Goal: Task Accomplishment & Management: Use online tool/utility

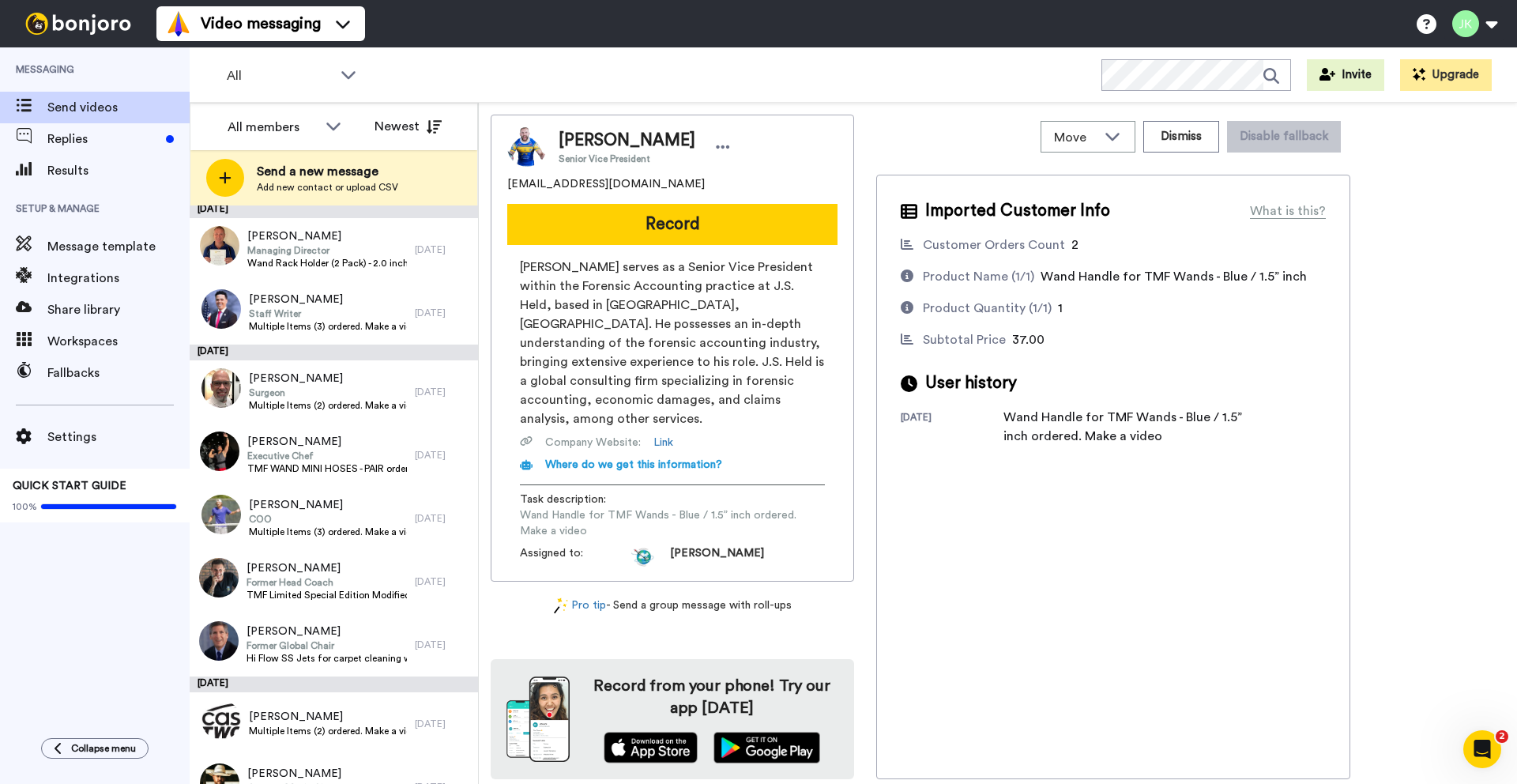
scroll to position [313, 0]
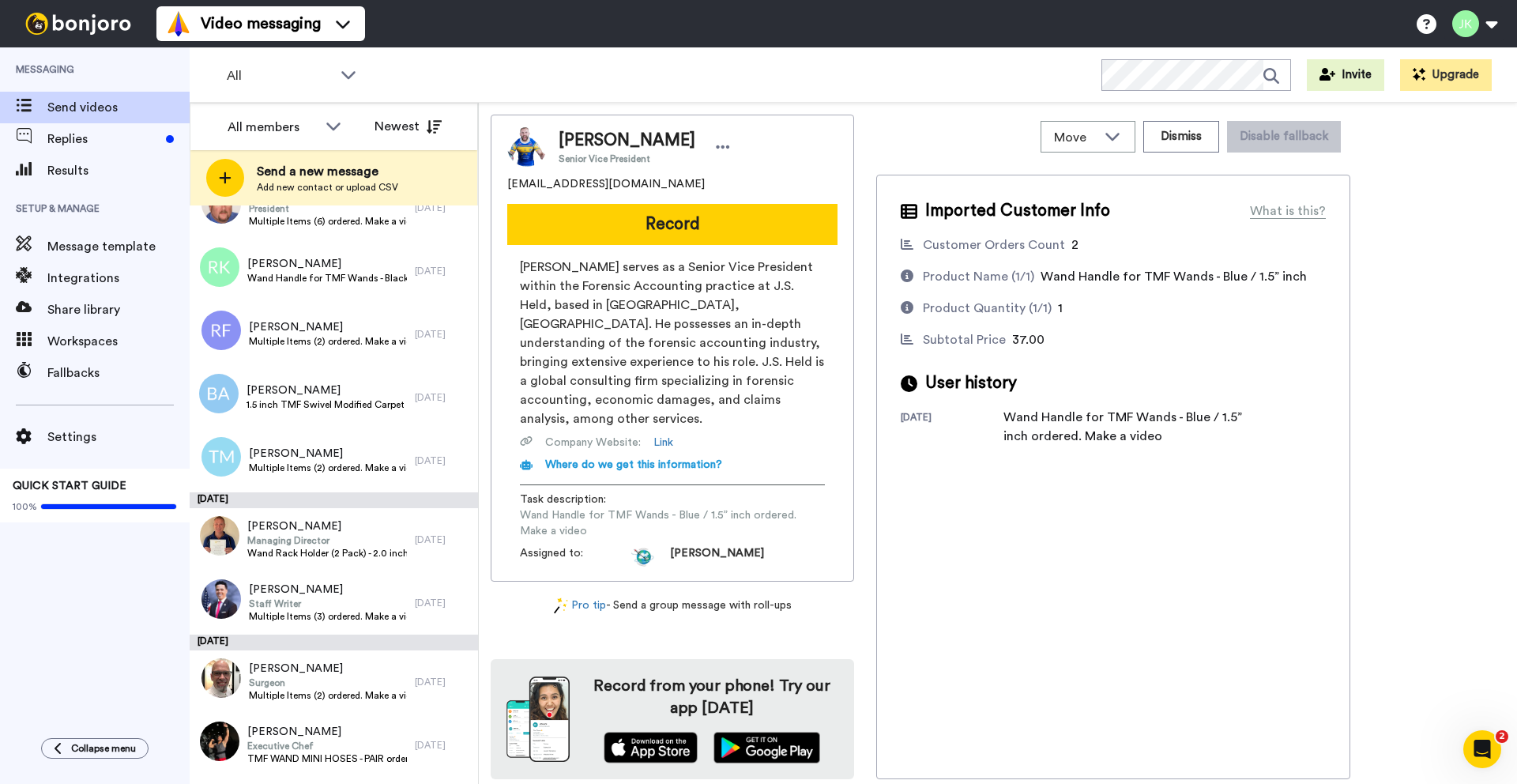
click at [614, 297] on span "Jared O'Connor serves as a Senior Vice President within the Forensic Accounting…" at bounding box center [672, 342] width 305 height 171
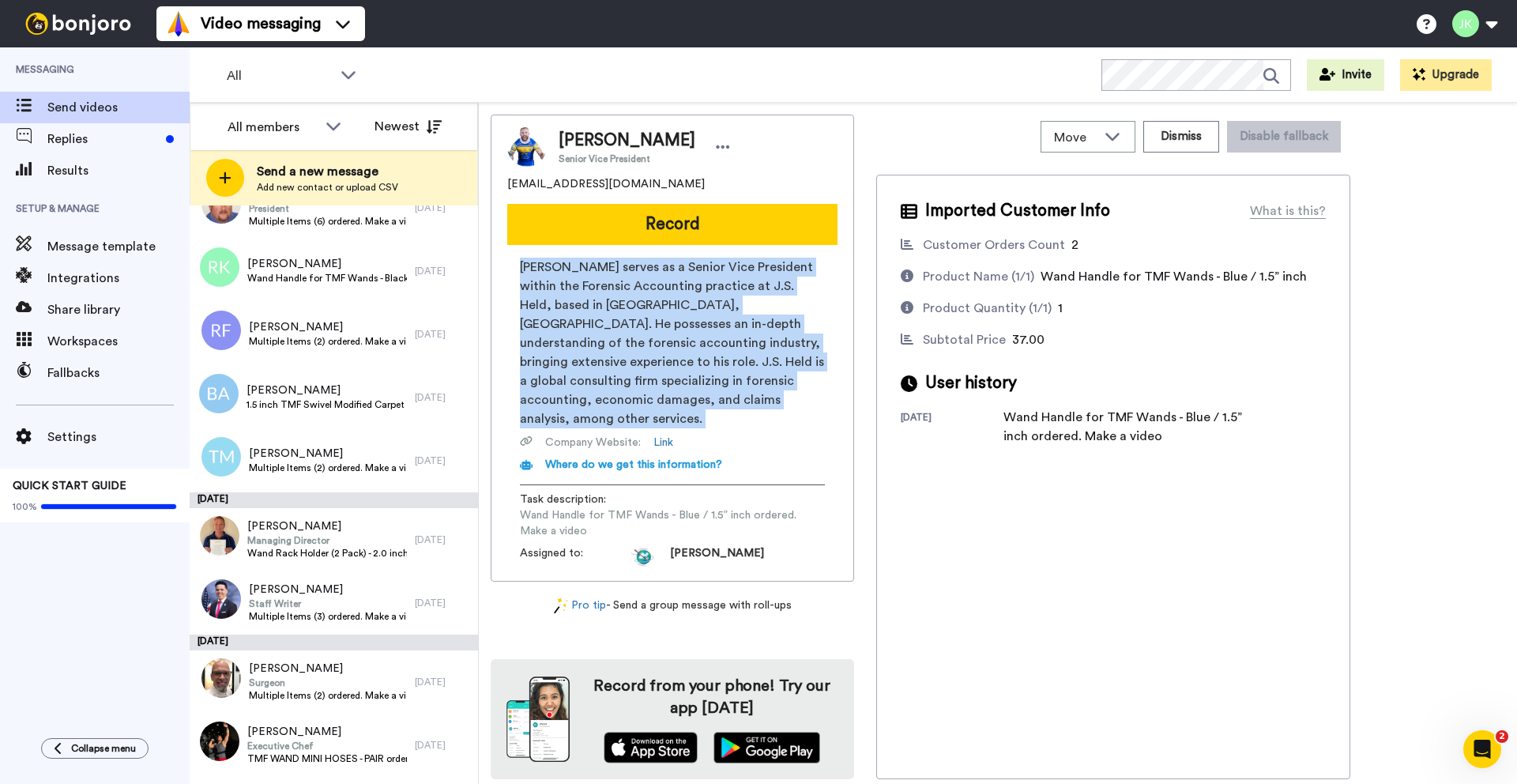
click at [614, 297] on span "Jared O'Connor serves as a Senior Vice President within the Forensic Accounting…" at bounding box center [672, 342] width 305 height 171
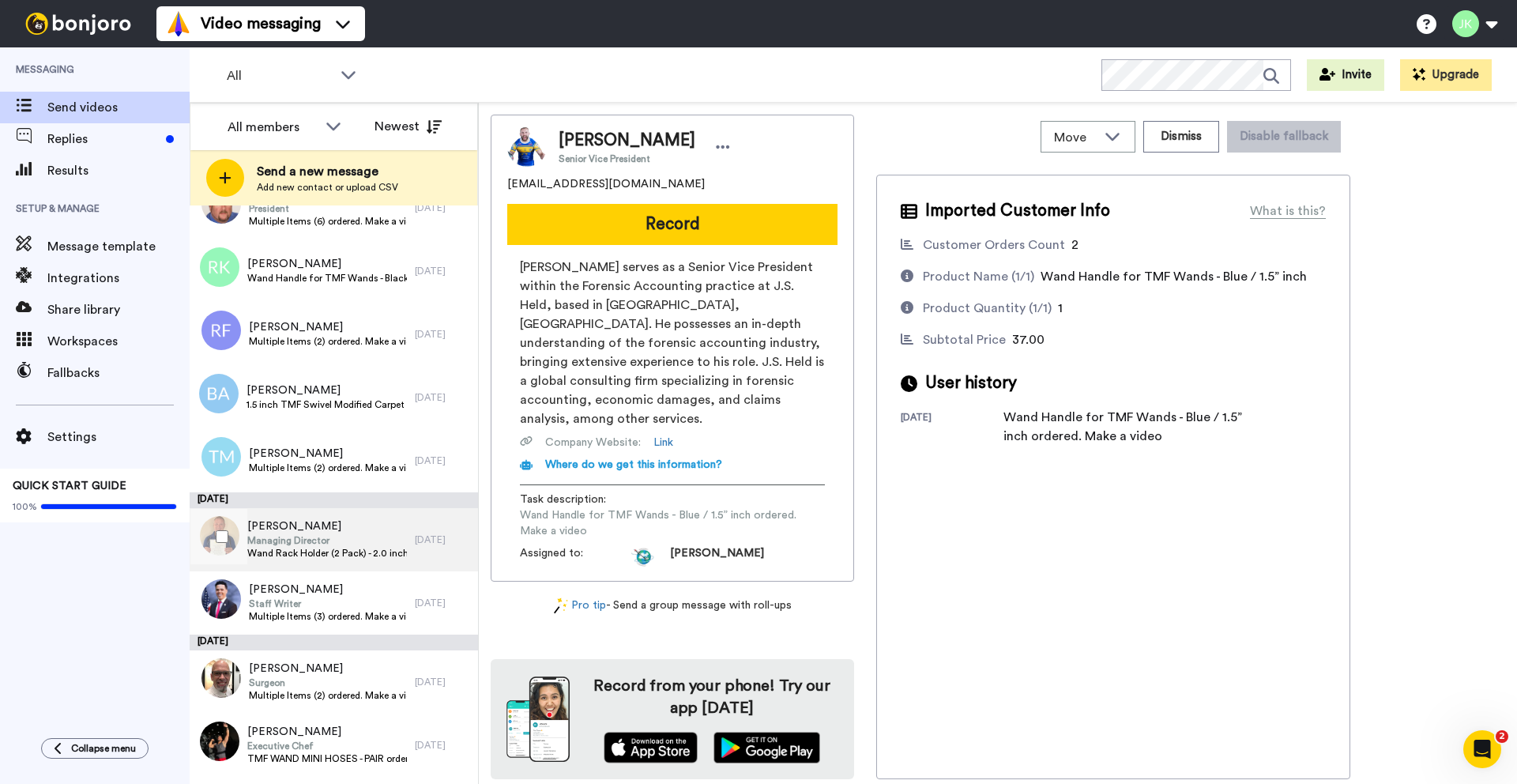
click at [345, 551] on span "Wand Rack Holder (2 Pack) - 2.0 inch ordered. Make a video" at bounding box center [326, 553] width 159 height 13
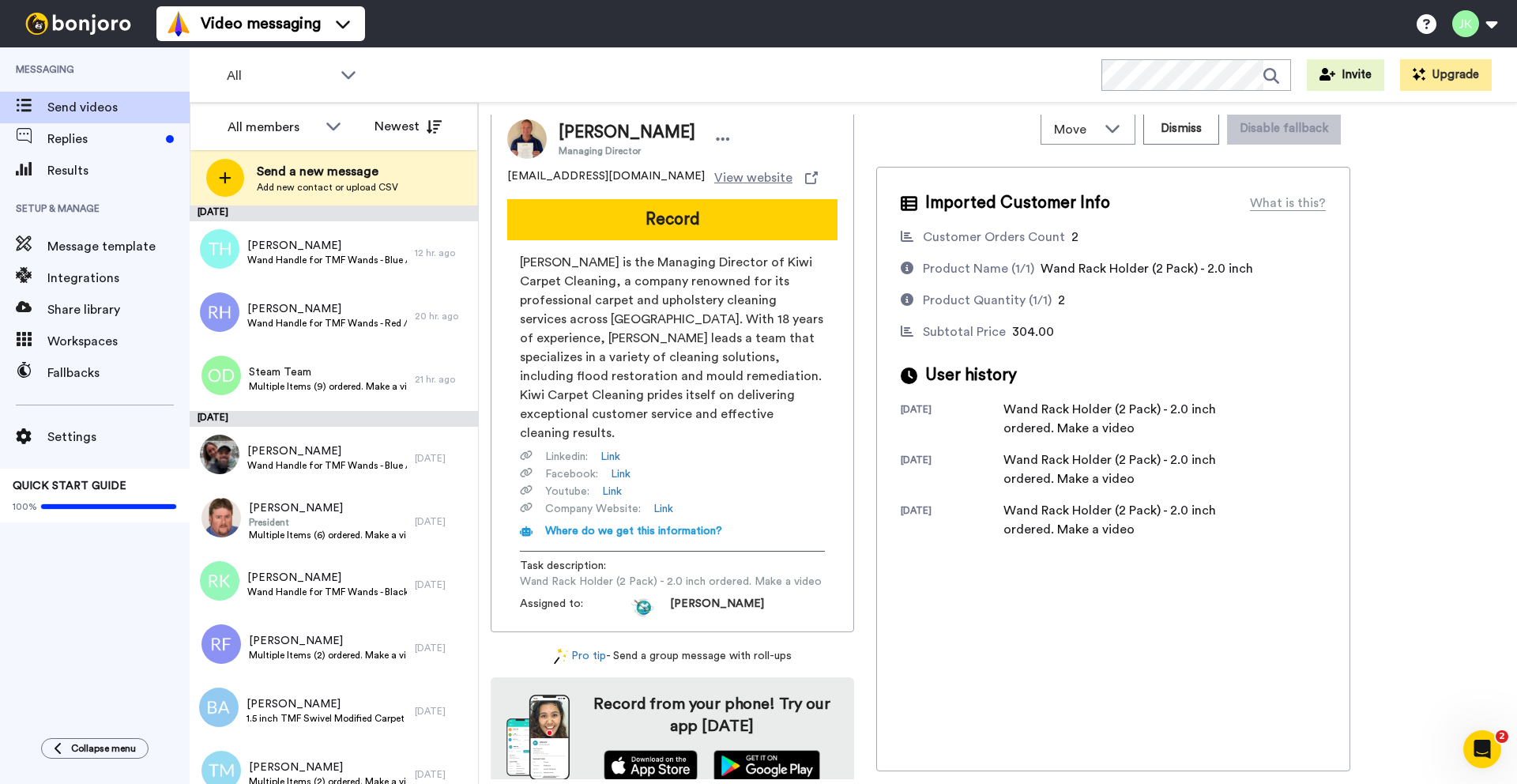
click at [667, 290] on span "Darrell Combrink is the Managing Director of Kiwi Carpet Cleaning, a company re…" at bounding box center [672, 347] width 305 height 189
click at [667, 282] on span "Darrell Combrink is the Managing Director of Kiwi Carpet Cleaning, a company re…" at bounding box center [672, 347] width 305 height 189
click at [92, 276] on span "Integrations" at bounding box center [118, 278] width 143 height 19
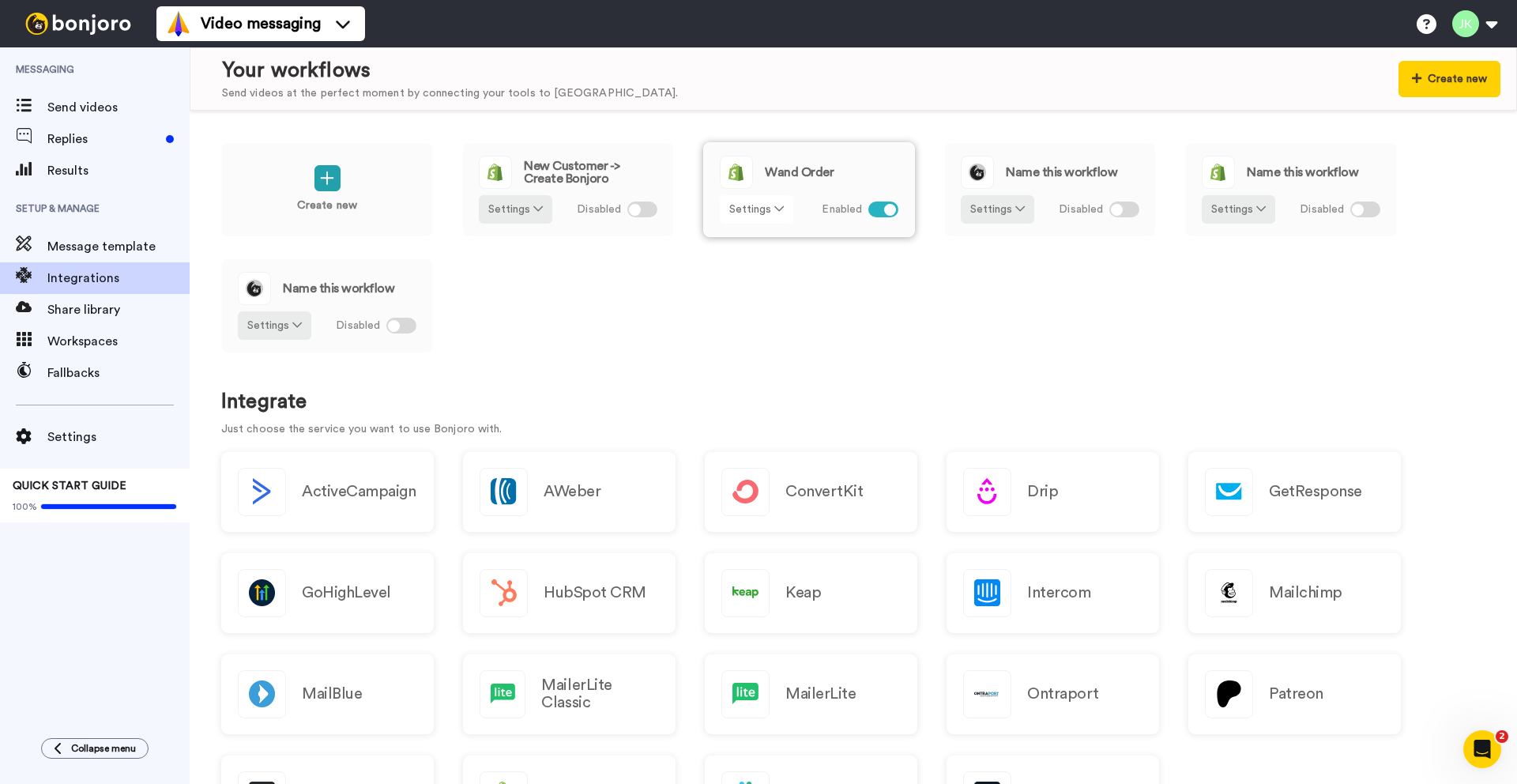
click at [753, 207] on button "Settings" at bounding box center [756, 209] width 74 height 29
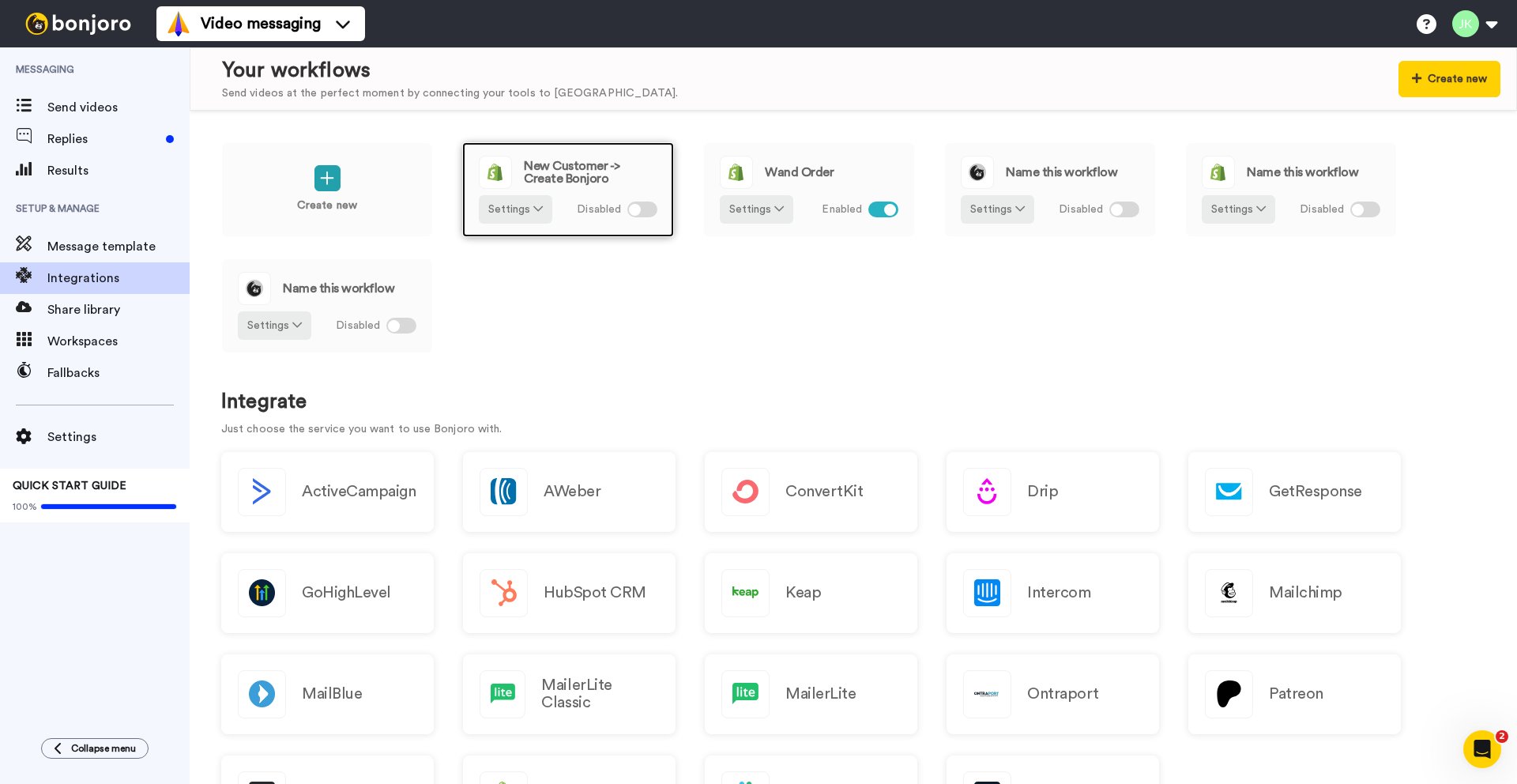
click at [597, 208] on span "Disabled" at bounding box center [599, 210] width 44 height 17
click at [641, 210] on div at bounding box center [642, 209] width 30 height 16
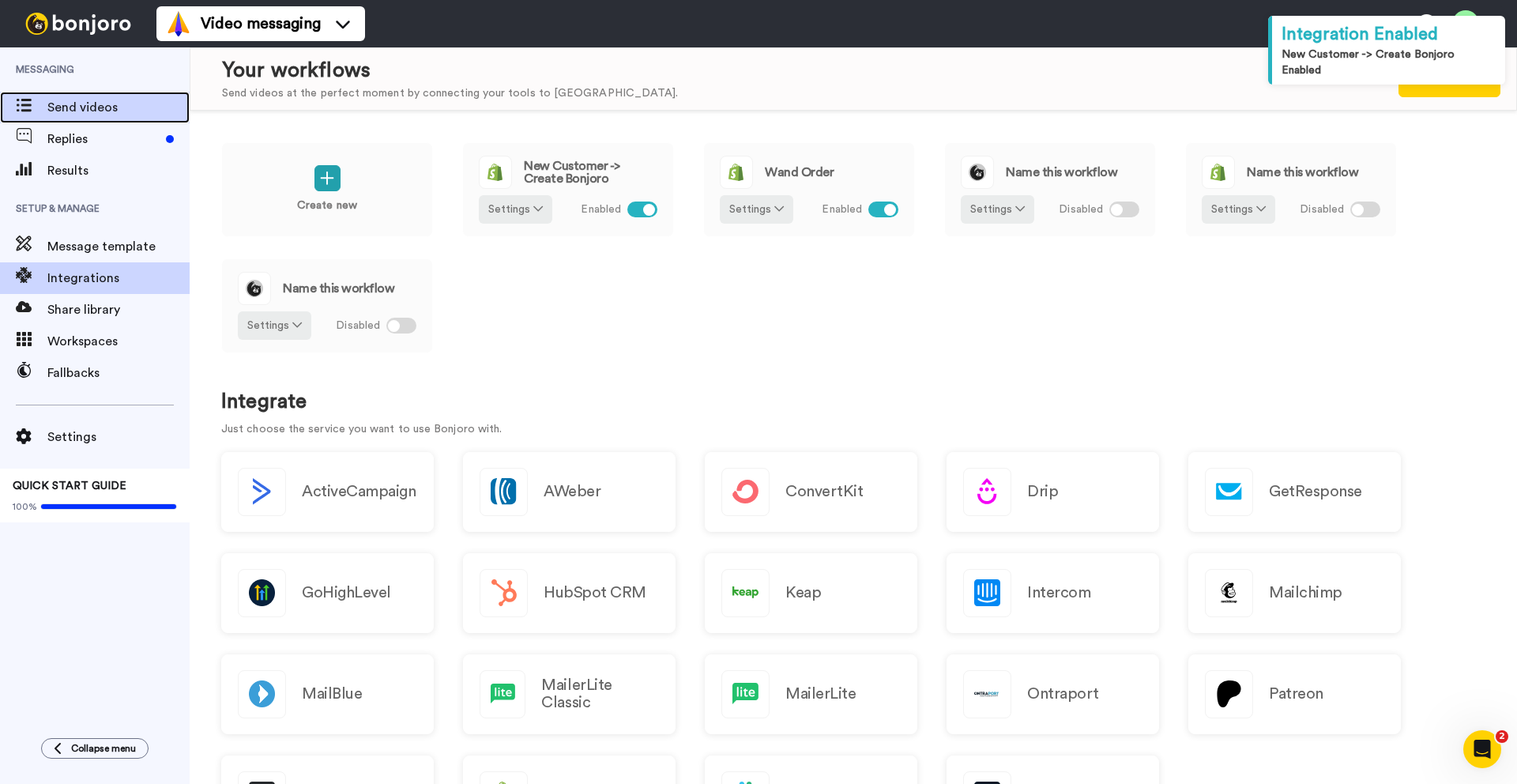
click at [91, 106] on span "Send videos" at bounding box center [118, 107] width 143 height 19
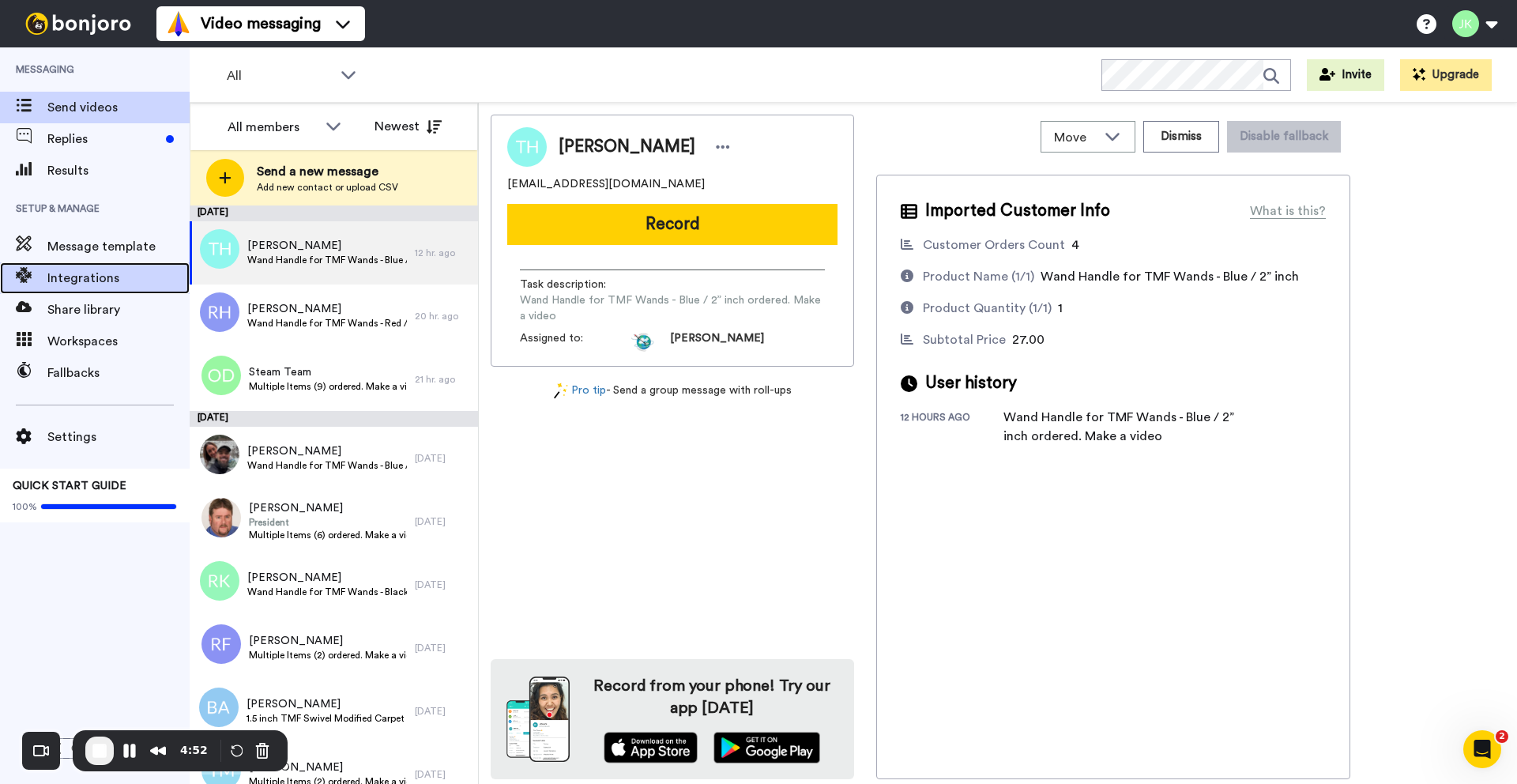
click at [106, 287] on span "Integrations" at bounding box center [118, 278] width 143 height 19
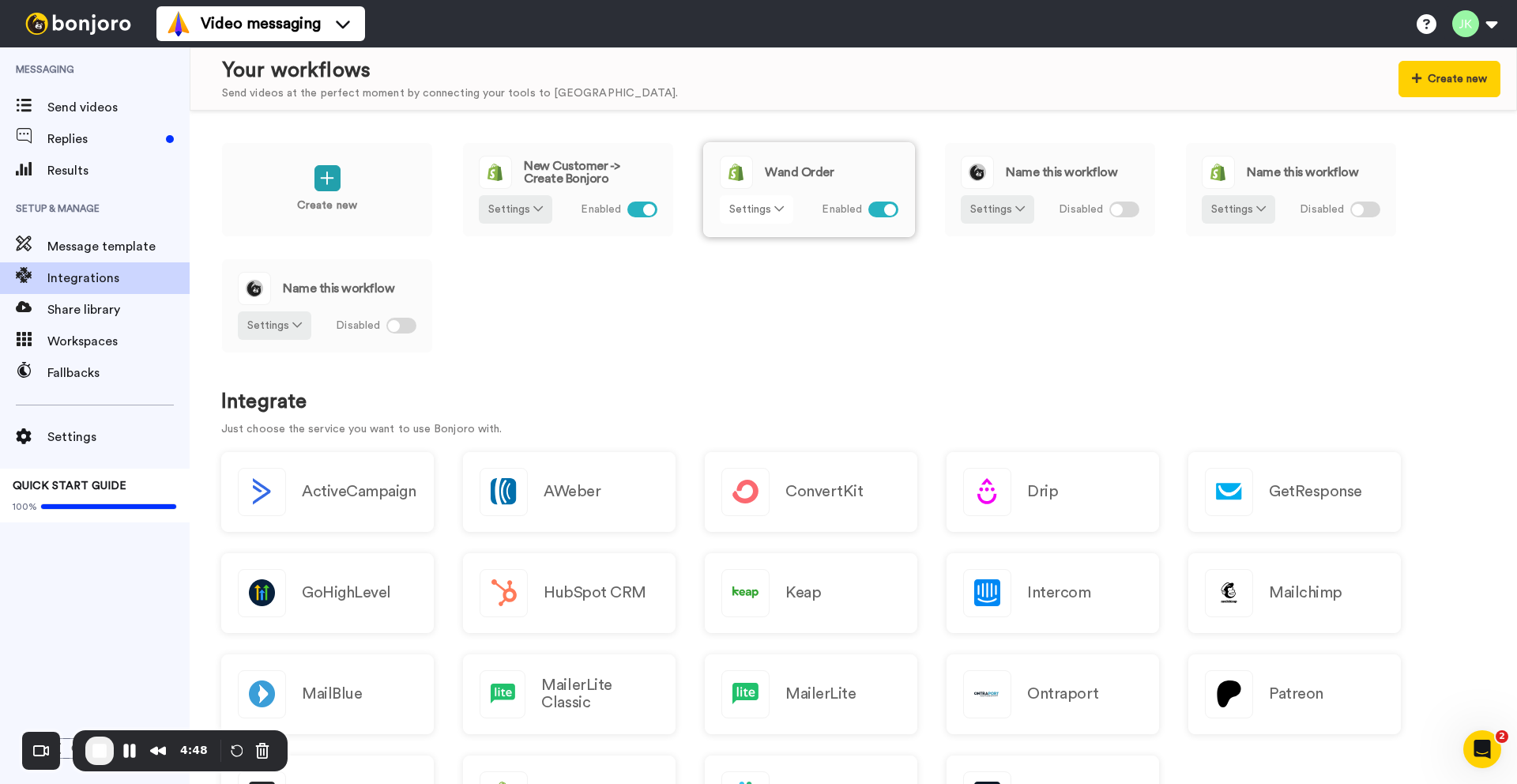
click at [767, 207] on button "Settings" at bounding box center [756, 209] width 74 height 29
click at [747, 246] on span "Edit" at bounding box center [744, 241] width 21 height 12
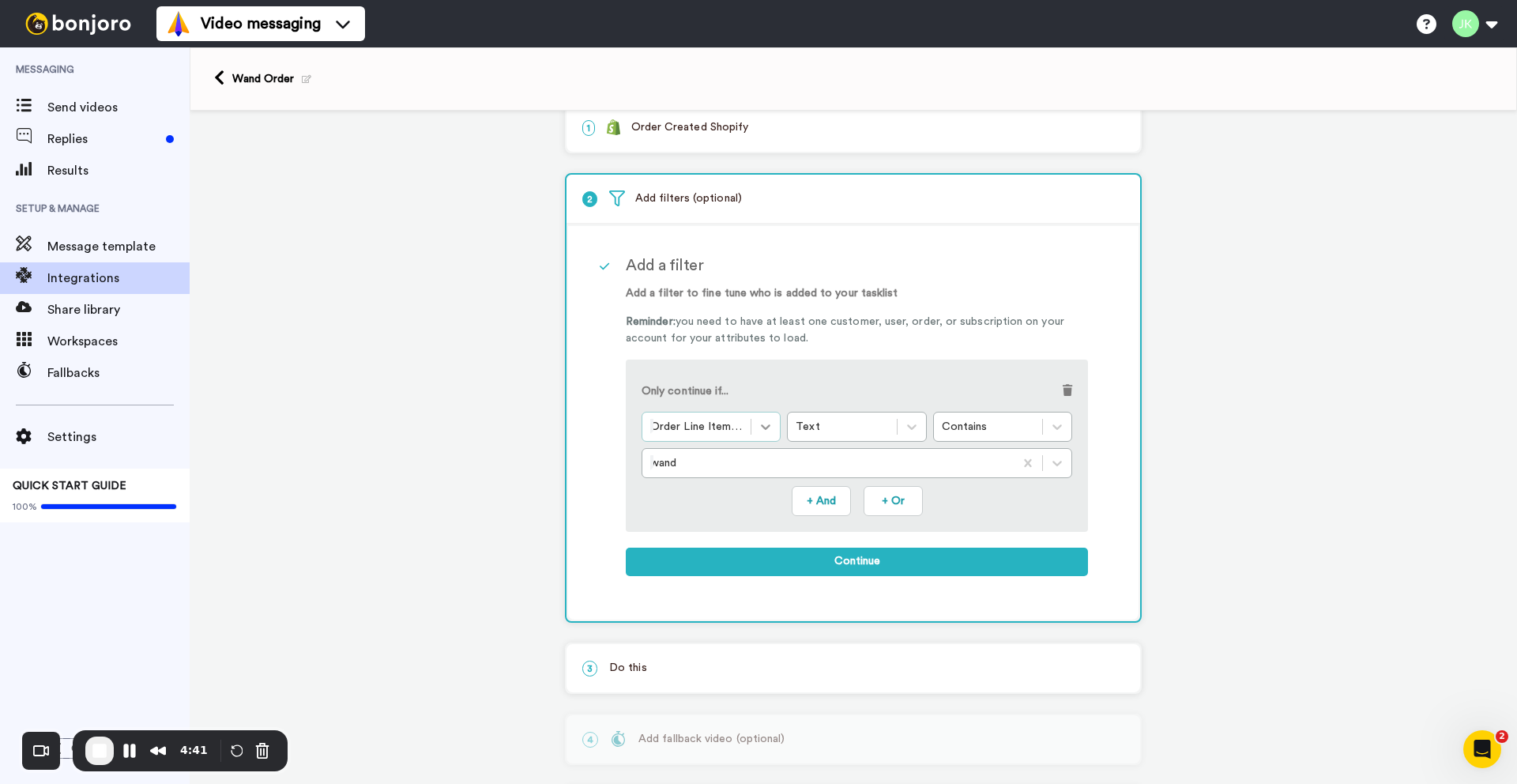
click at [760, 427] on icon at bounding box center [765, 426] width 16 height 16
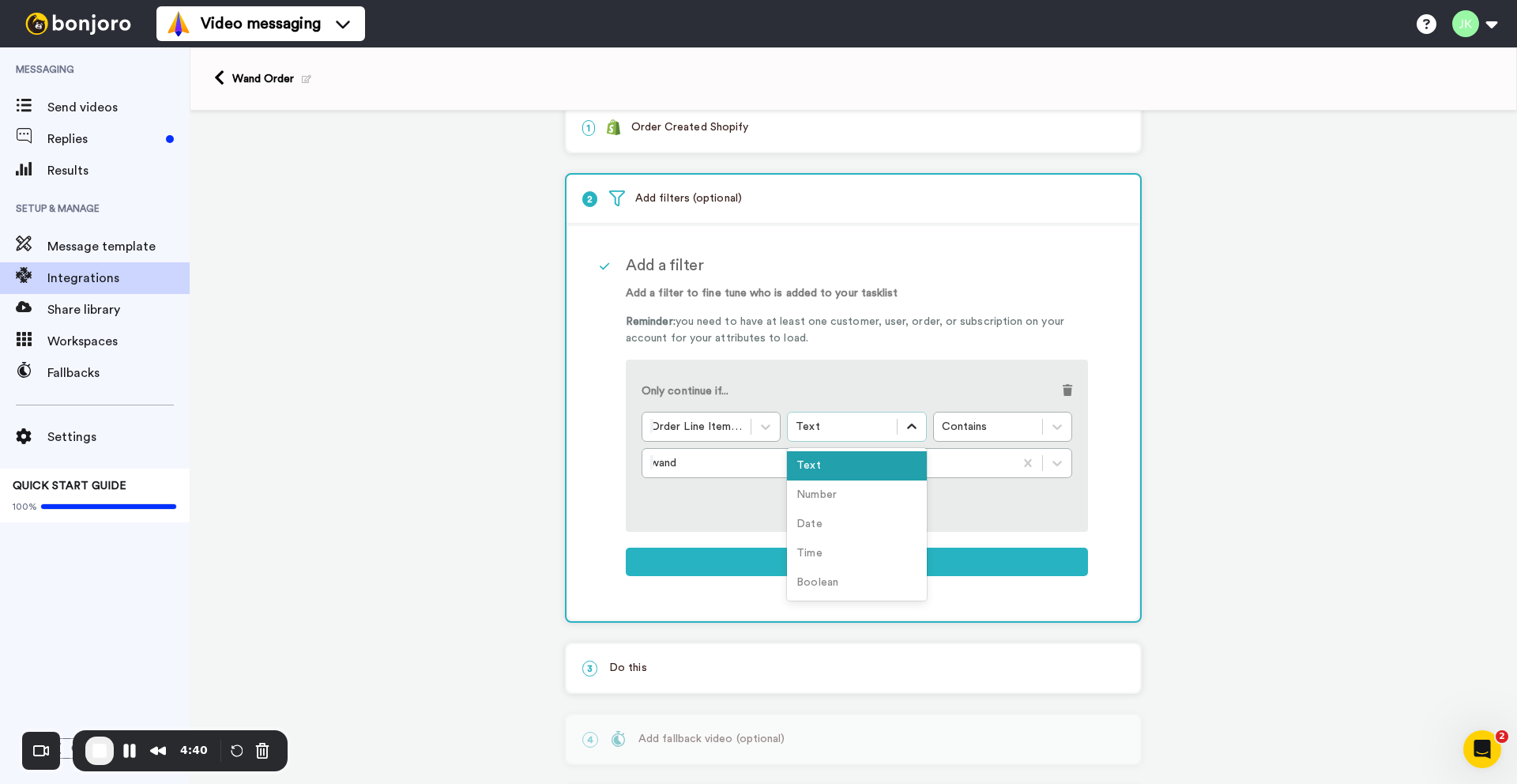
click at [913, 431] on icon at bounding box center [911, 426] width 16 height 16
click at [1068, 391] on span at bounding box center [1068, 391] width 9 height 11
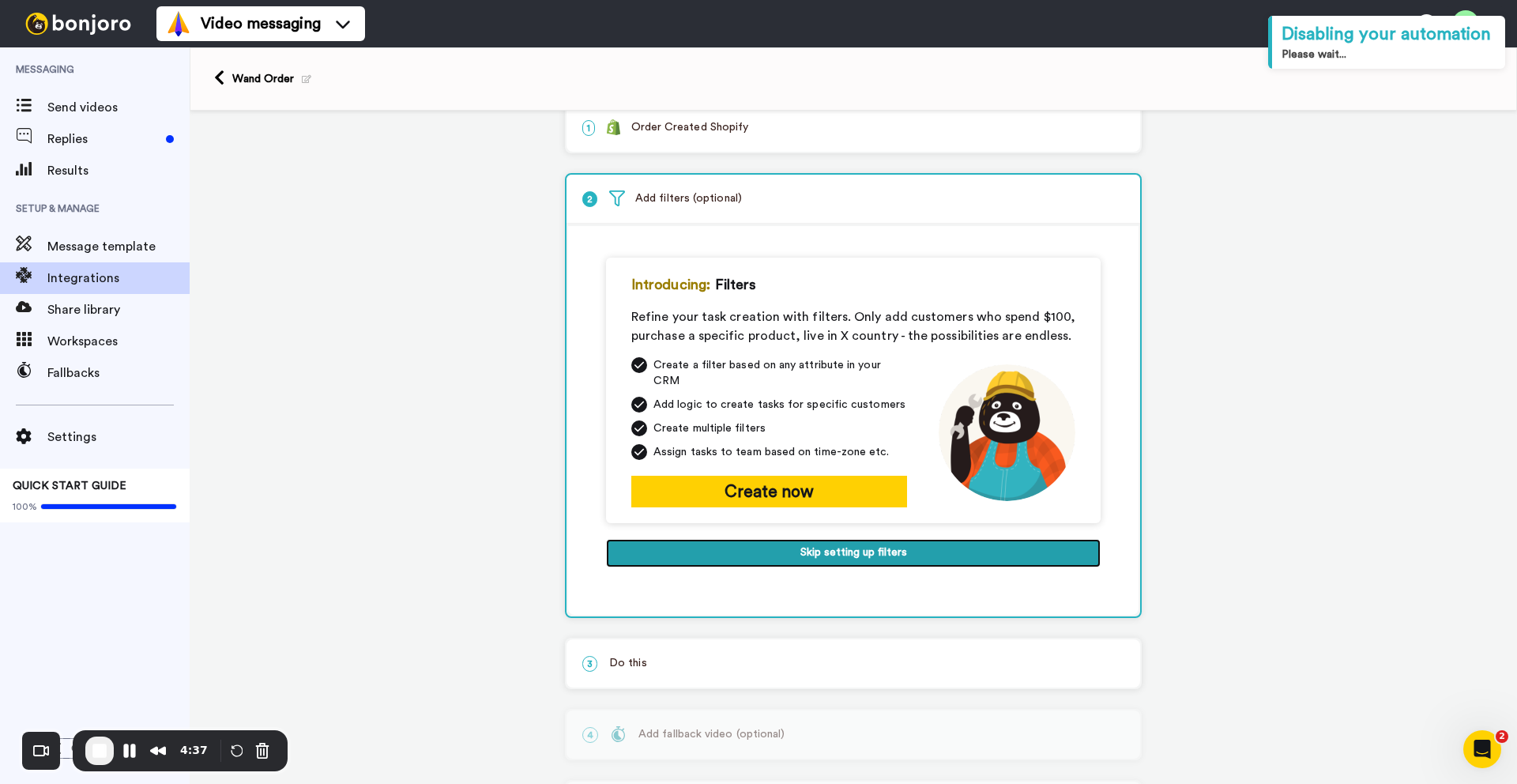
click at [857, 542] on button "Skip setting up filters" at bounding box center [853, 553] width 495 height 29
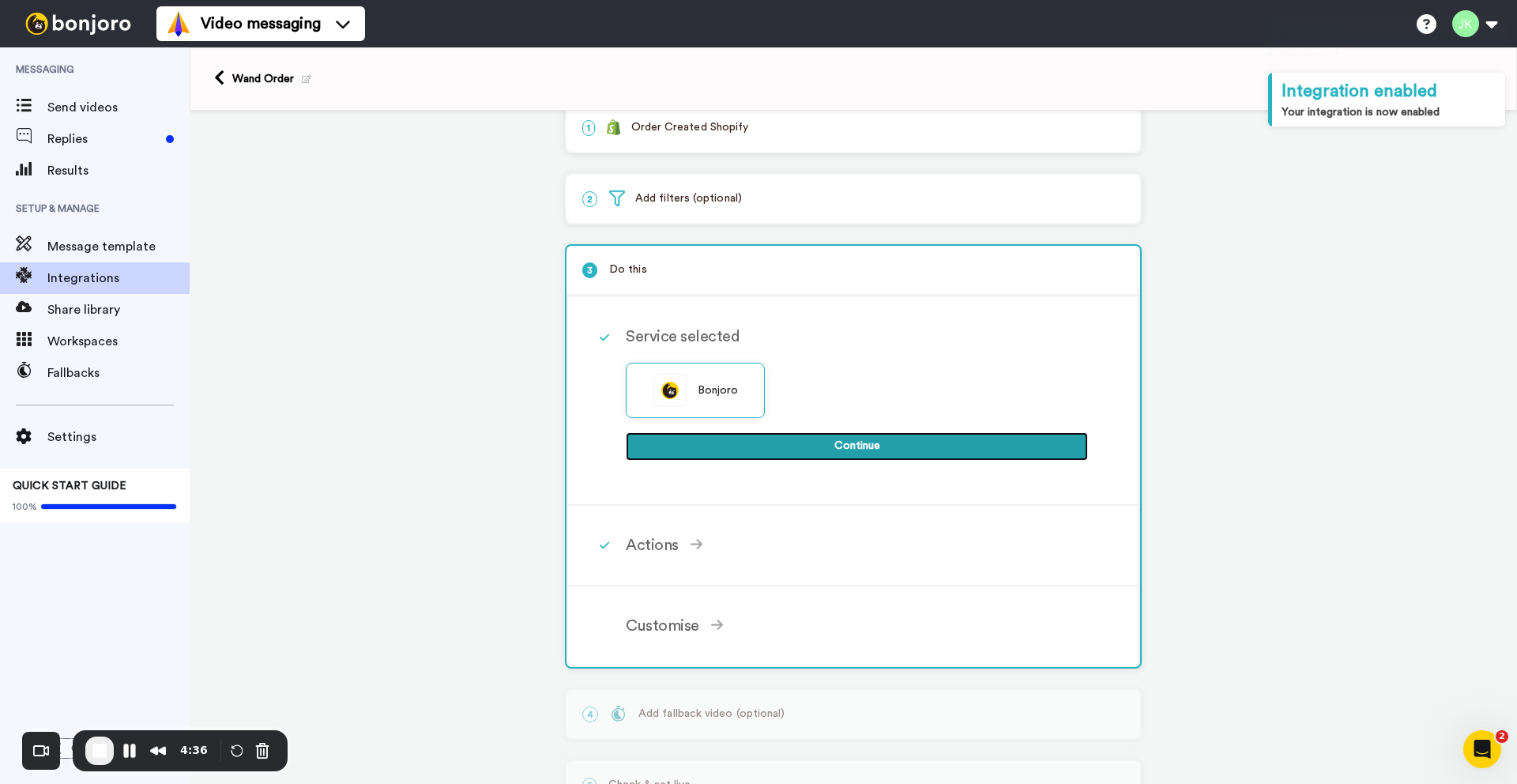
click at [793, 446] on button "Continue" at bounding box center [857, 447] width 462 height 29
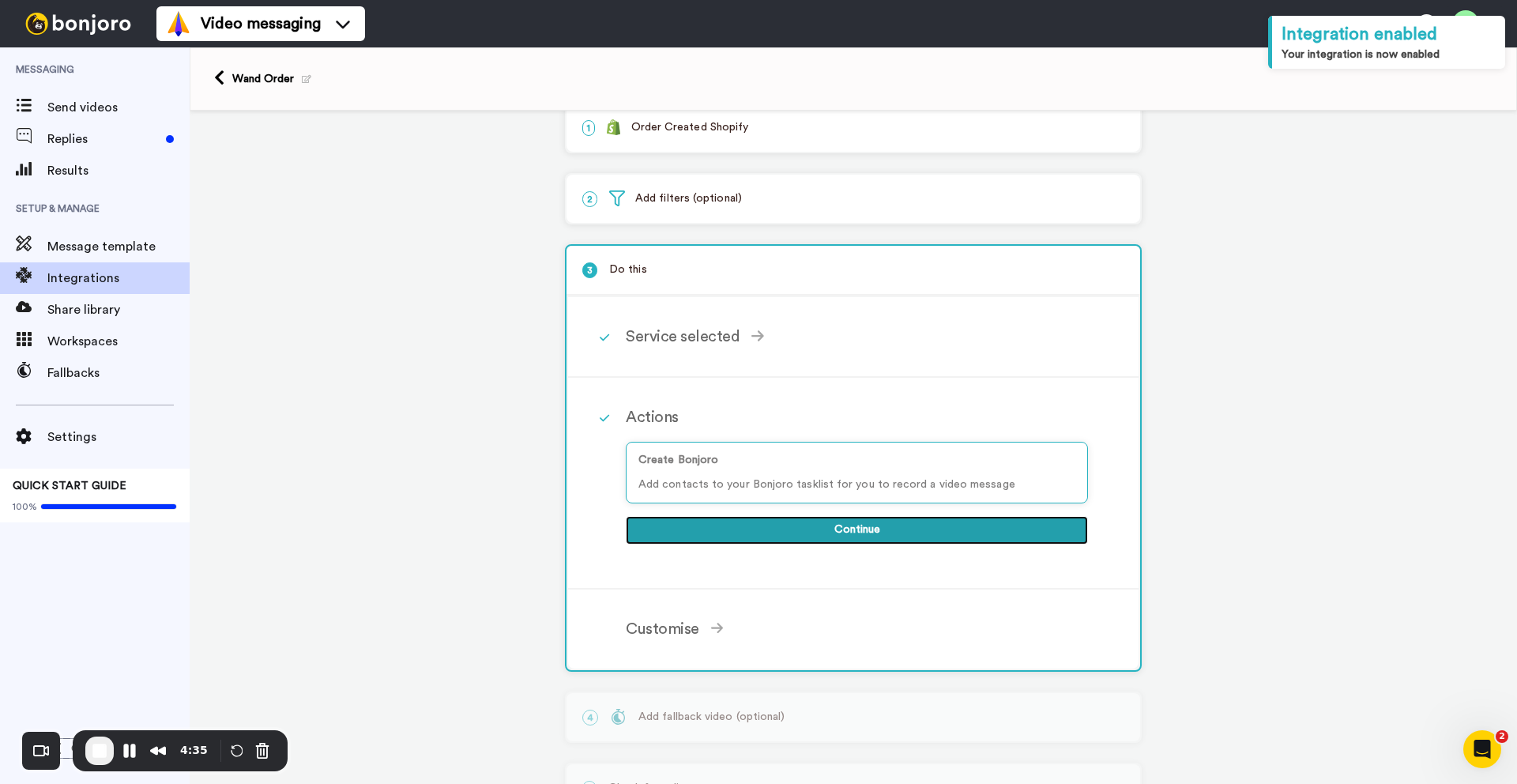
click at [810, 525] on button "Continue" at bounding box center [857, 530] width 462 height 29
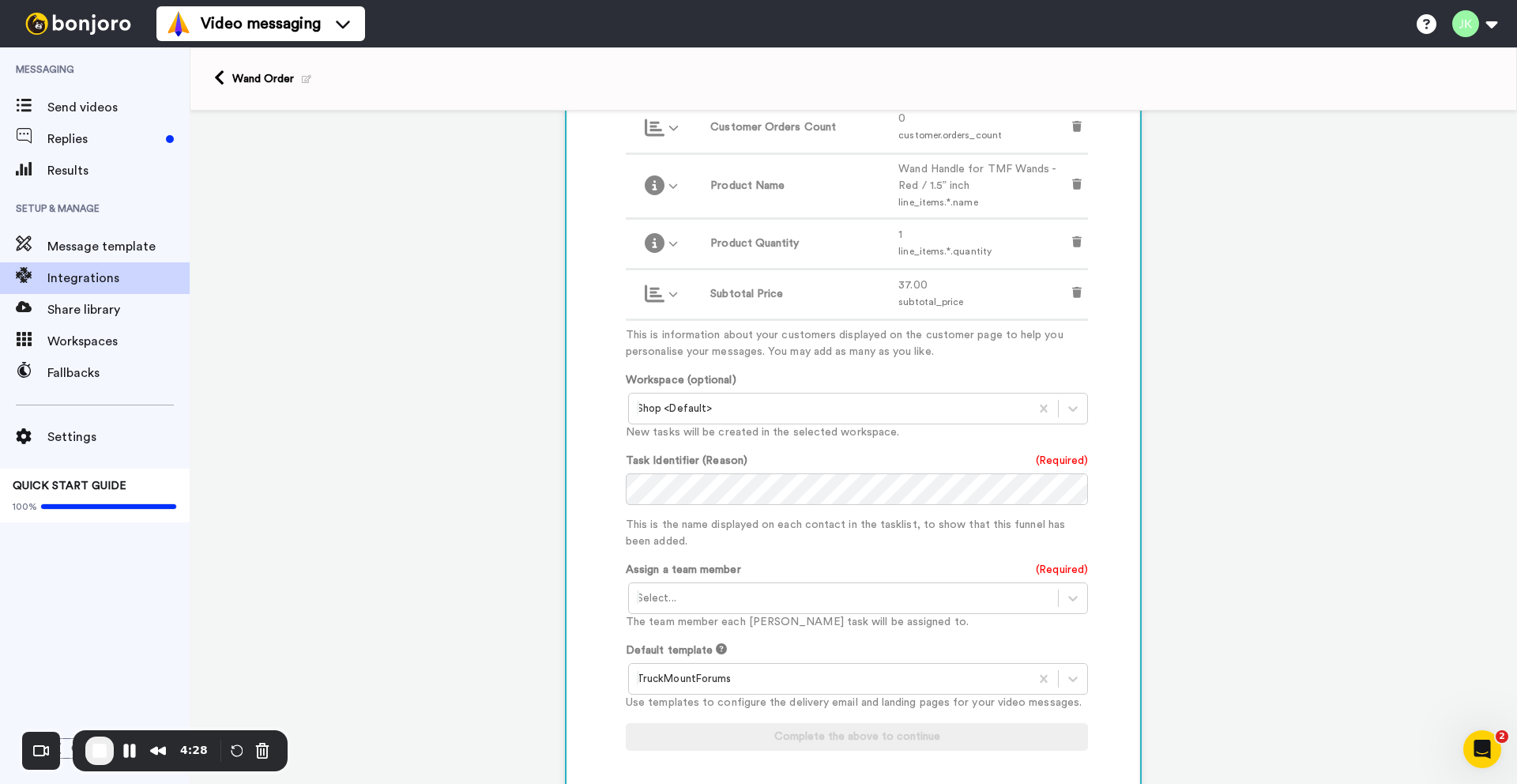
scroll to position [775, 0]
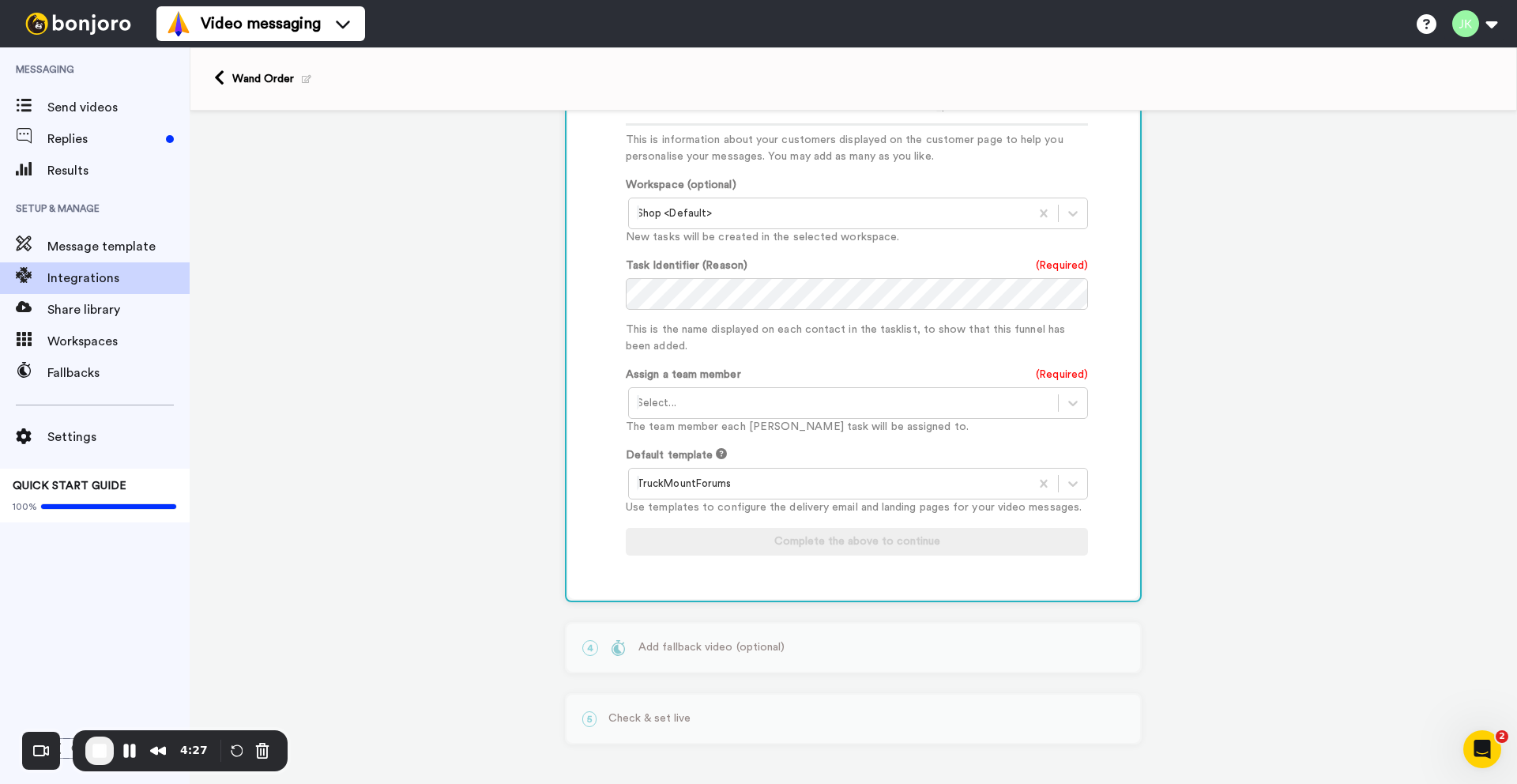
click at [1028, 397] on div at bounding box center [843, 403] width 413 height 19
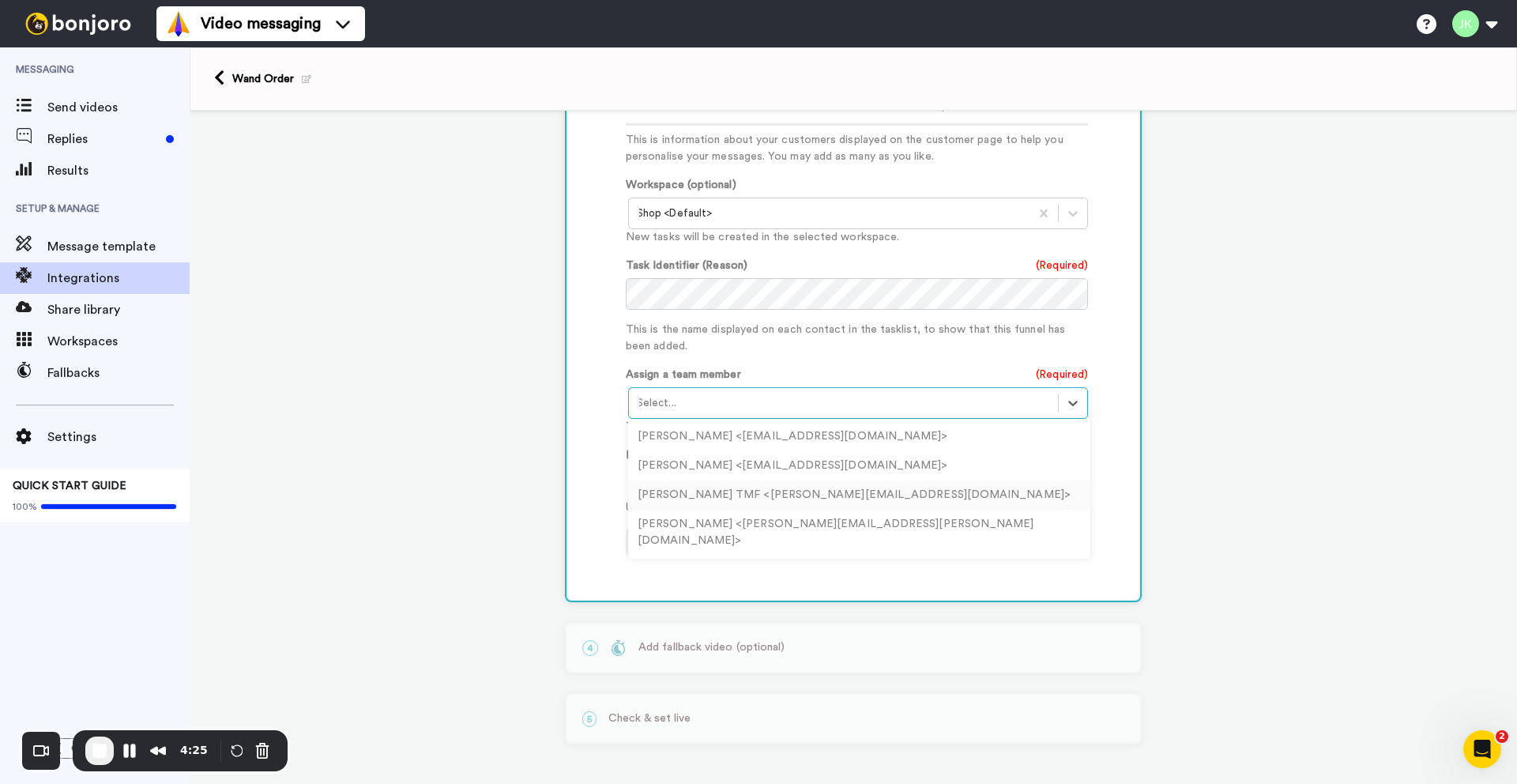
click at [912, 488] on div "[PERSON_NAME] TMF <[PERSON_NAME][EMAIL_ADDRESS][DOMAIN_NAME]>" at bounding box center [860, 494] width 462 height 29
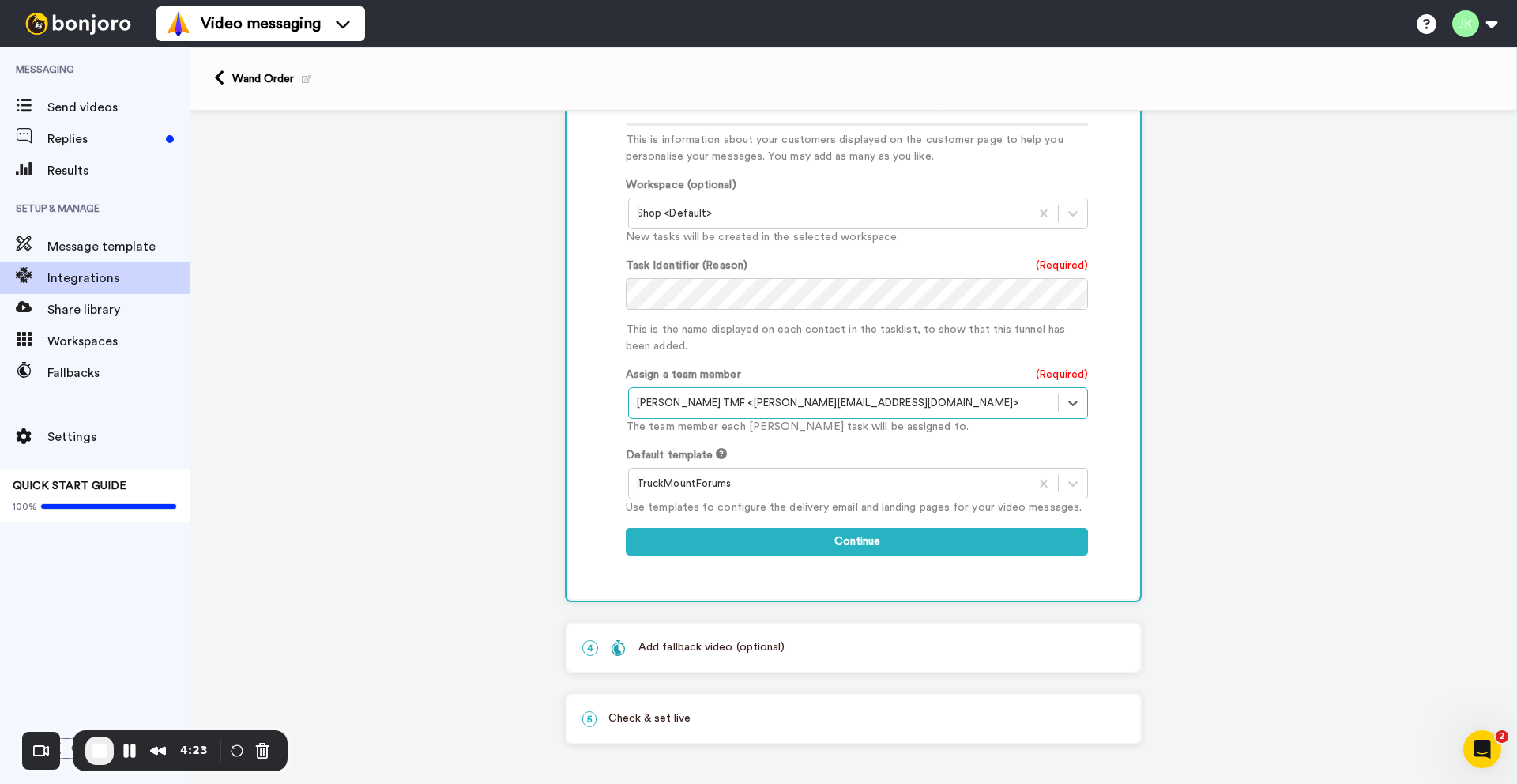
click at [979, 308] on div "Task Identifier (Reason) (Required) This is the name displayed on each contact …" at bounding box center [857, 306] width 462 height 97
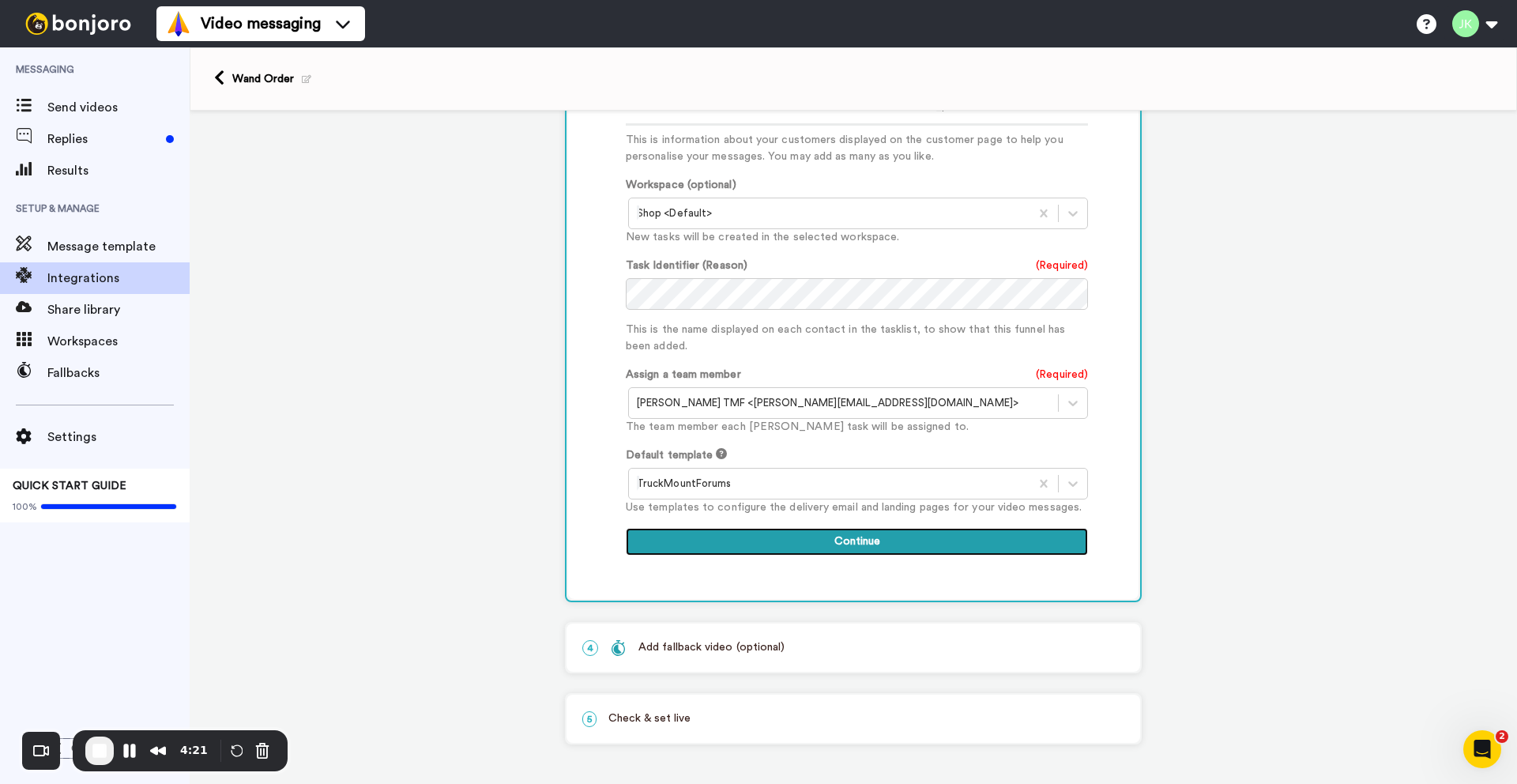
click at [885, 537] on button "Continue" at bounding box center [857, 542] width 462 height 29
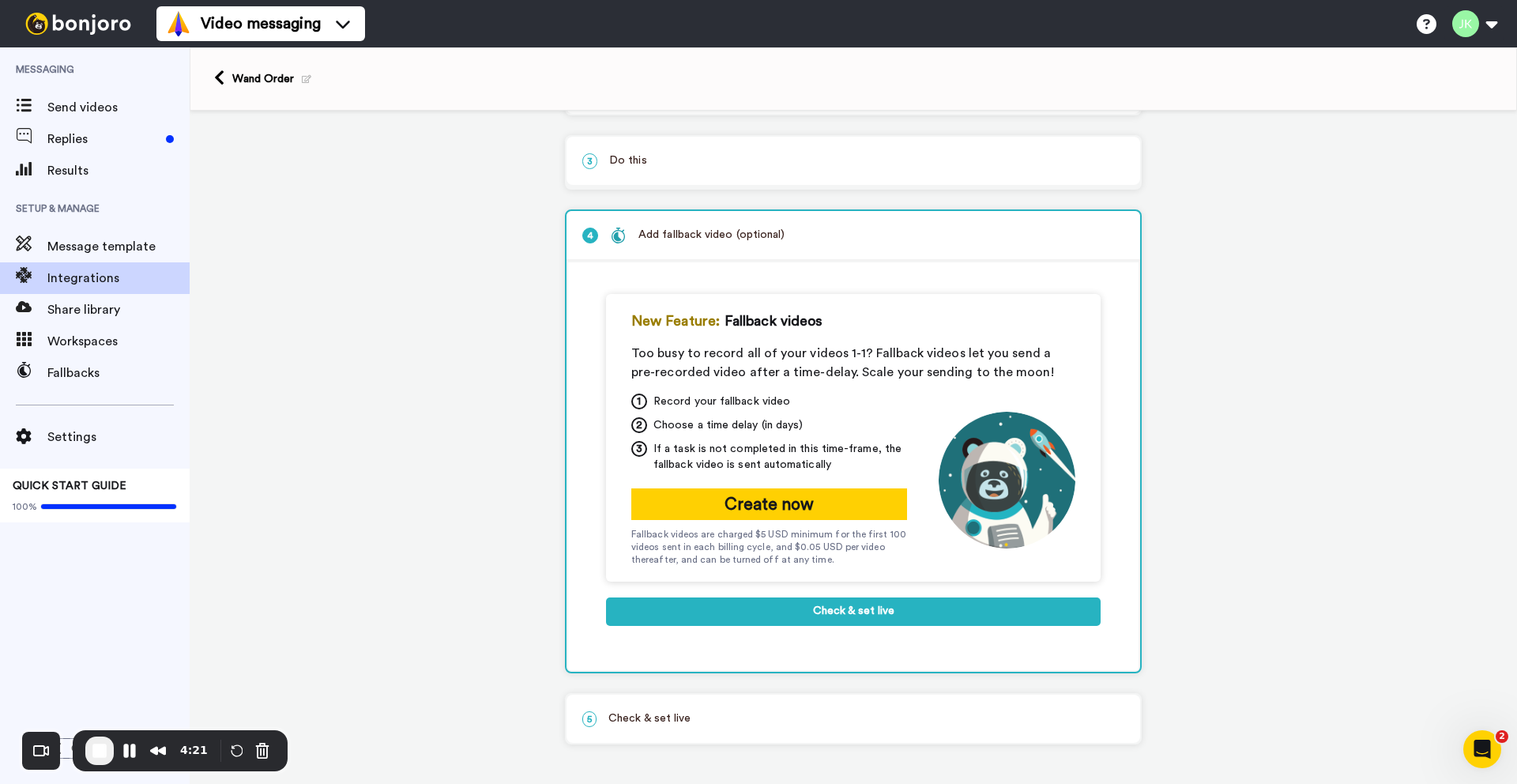
scroll to position [140, 0]
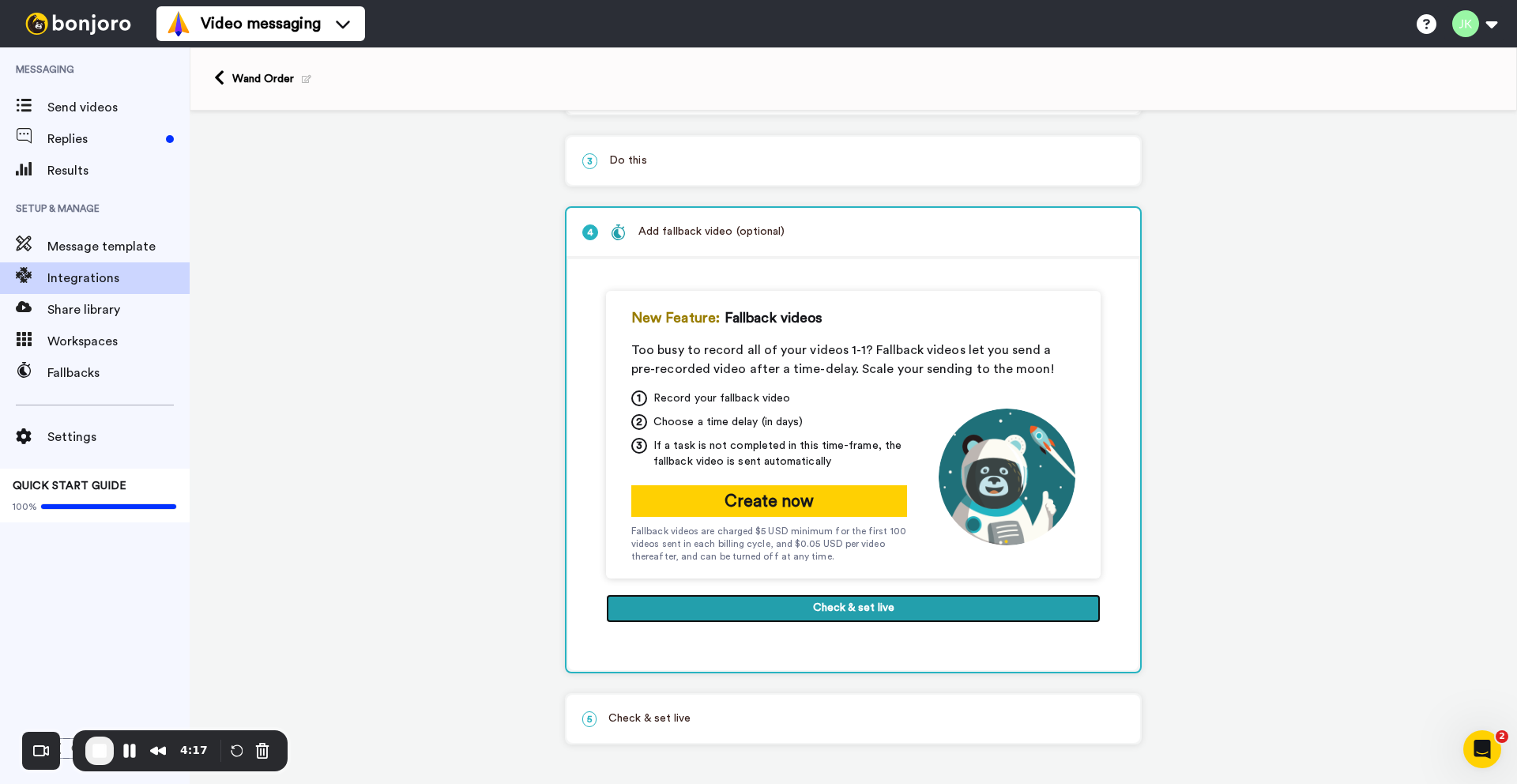
click at [826, 613] on button "Check & set live" at bounding box center [853, 608] width 495 height 29
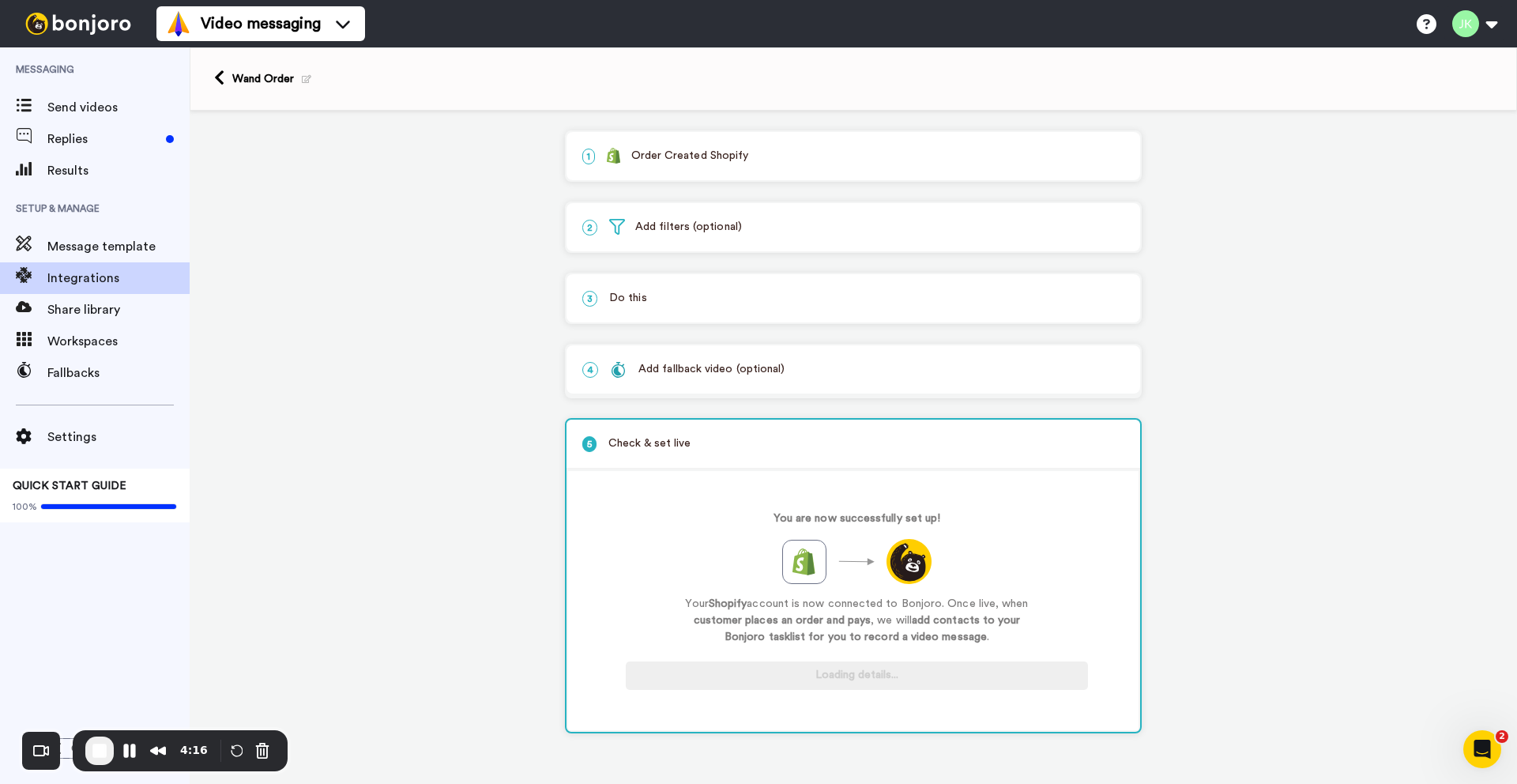
scroll to position [0, 0]
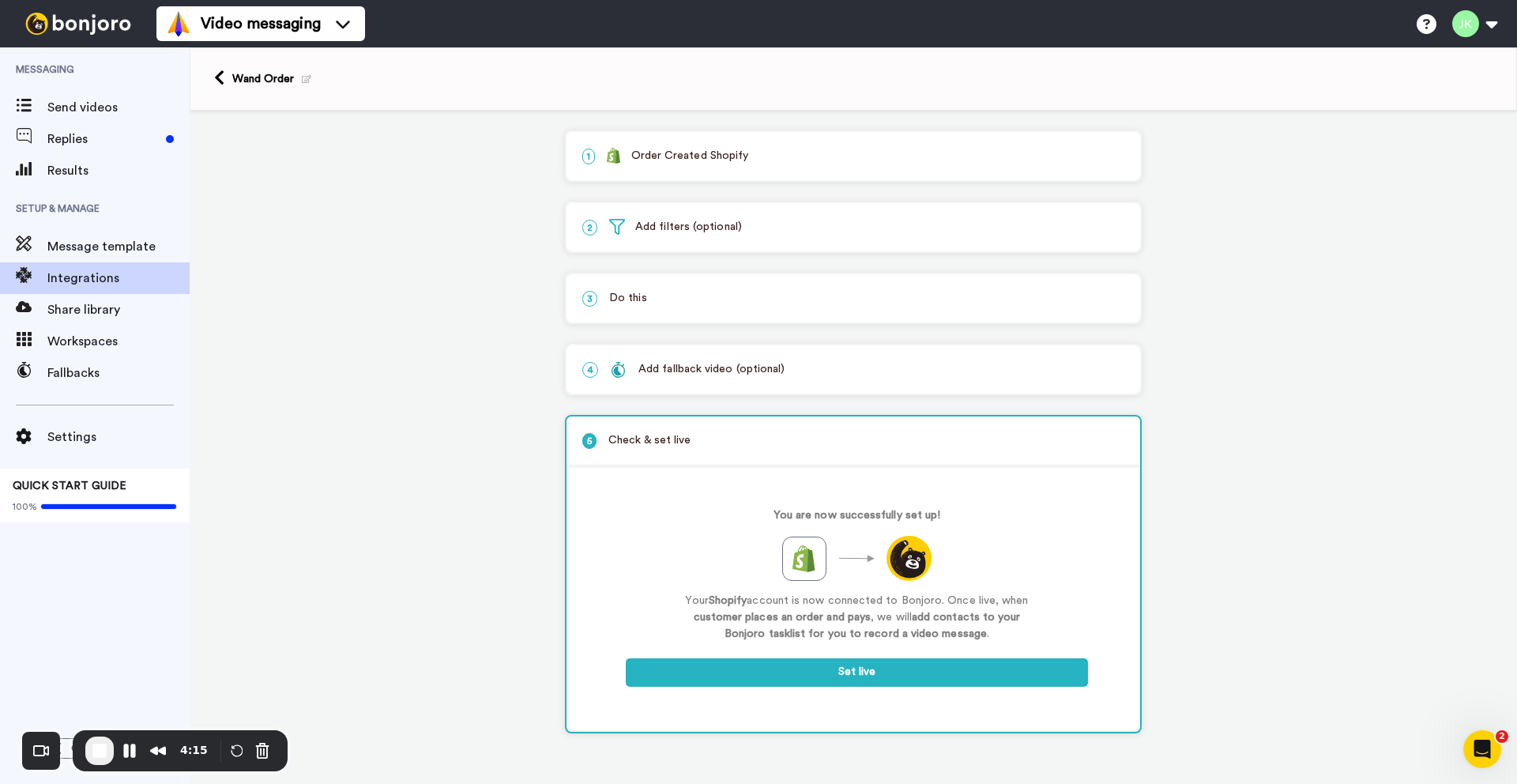
click at [826, 658] on div "You are now successfully set up! Your Shopify account is now connected to Bonjo…" at bounding box center [857, 576] width 462 height 163
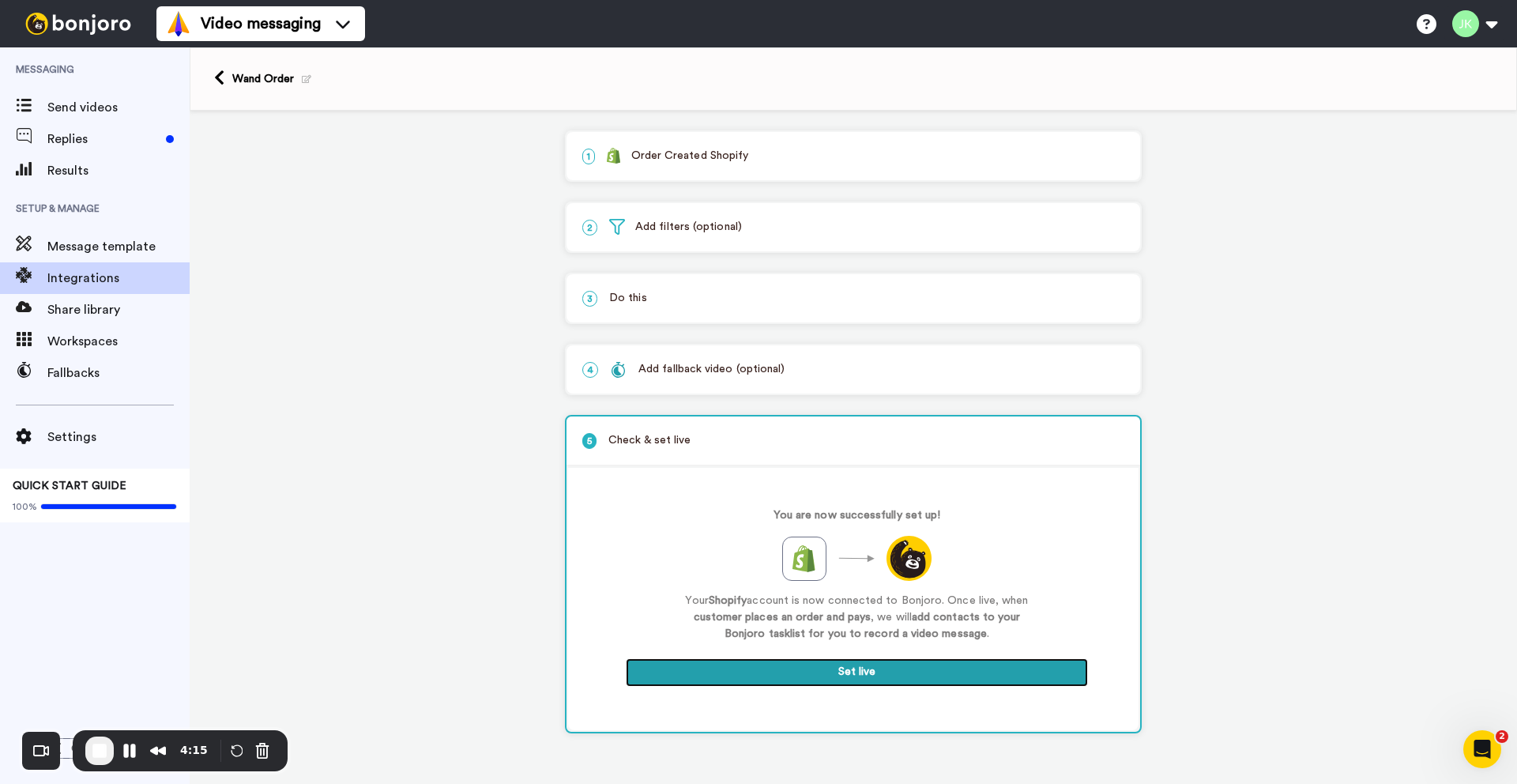
click at [829, 670] on button "Set live" at bounding box center [857, 672] width 462 height 29
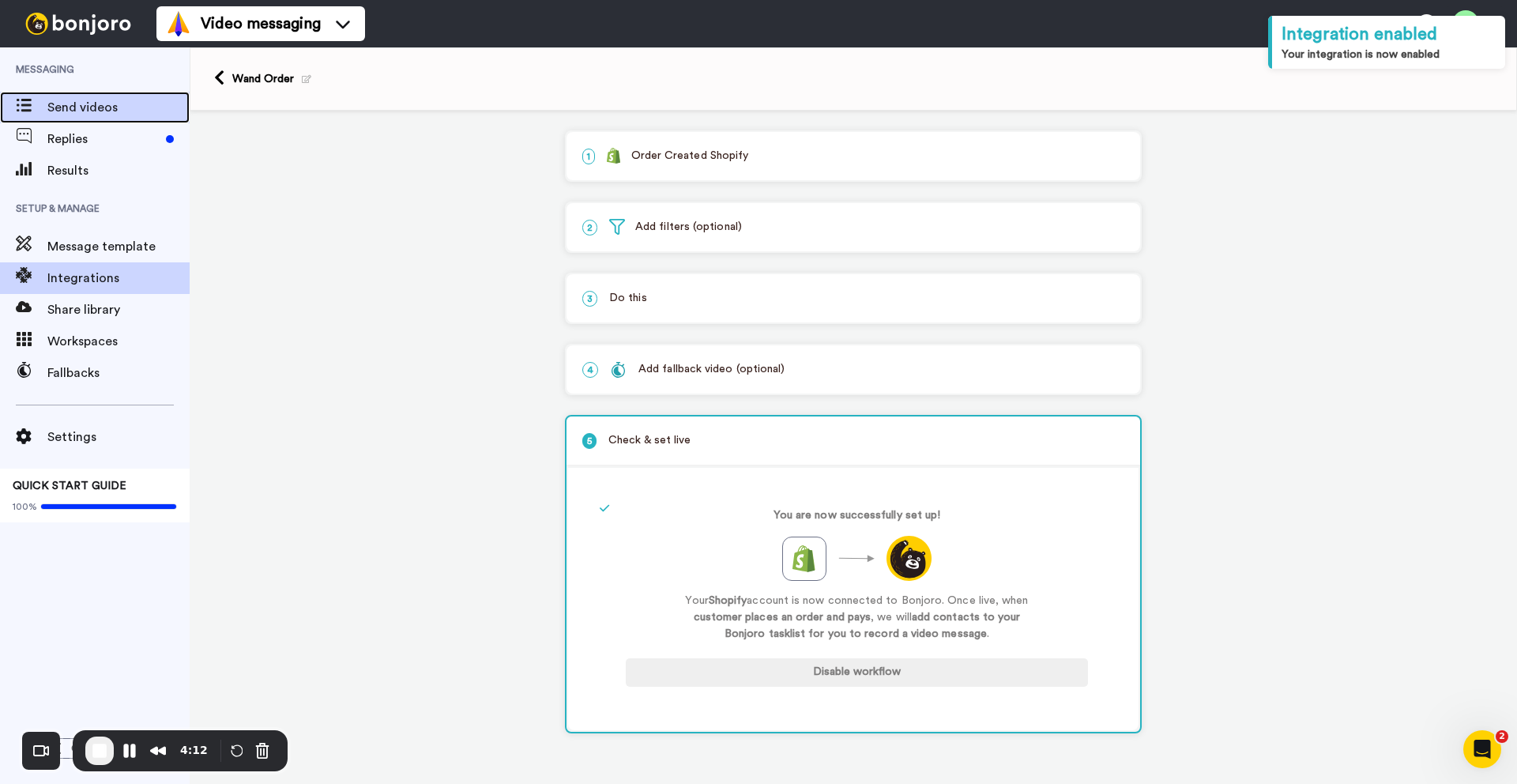
click at [113, 100] on span "Send videos" at bounding box center [118, 107] width 143 height 19
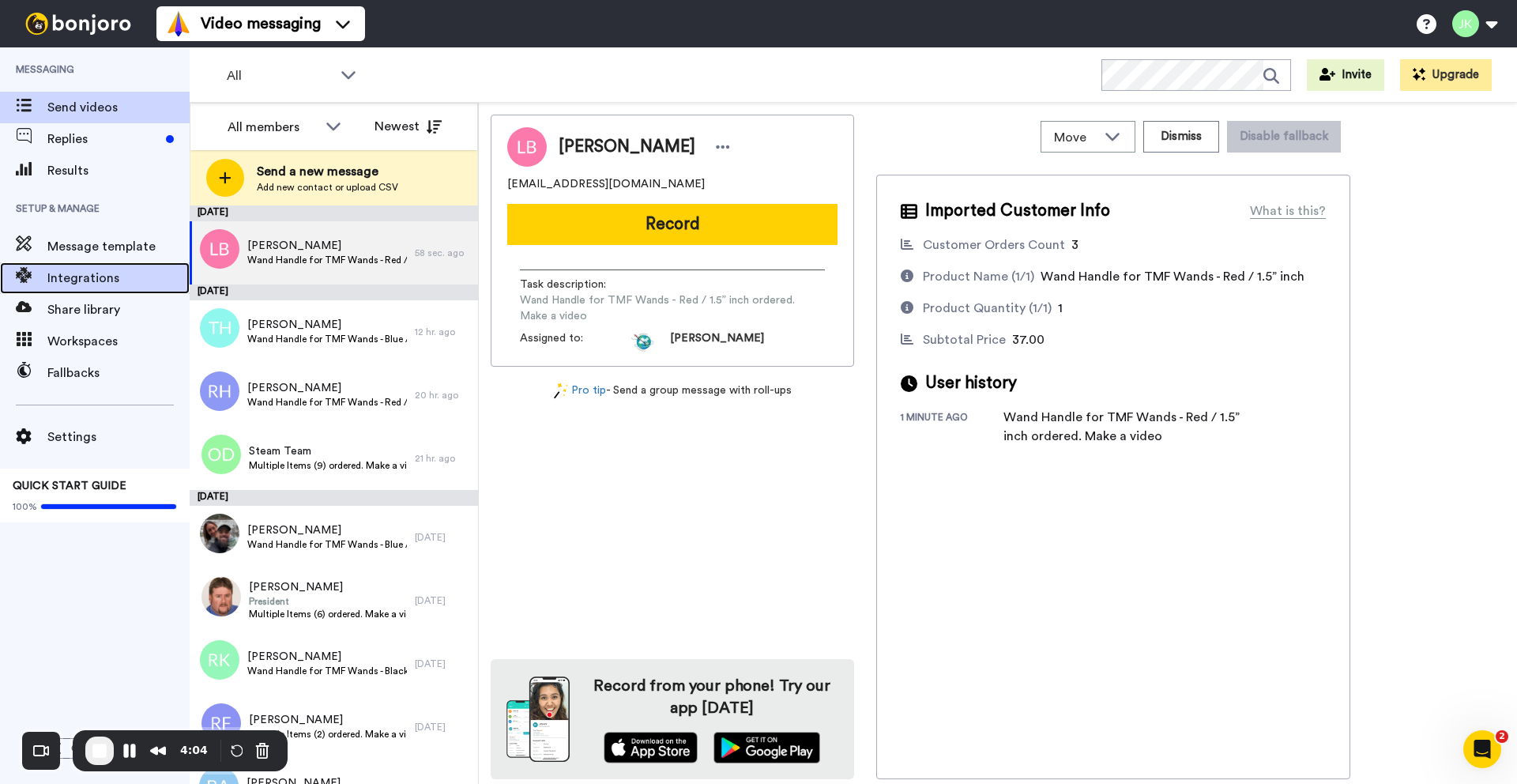
click at [126, 267] on div "Integrations" at bounding box center [94, 278] width 189 height 32
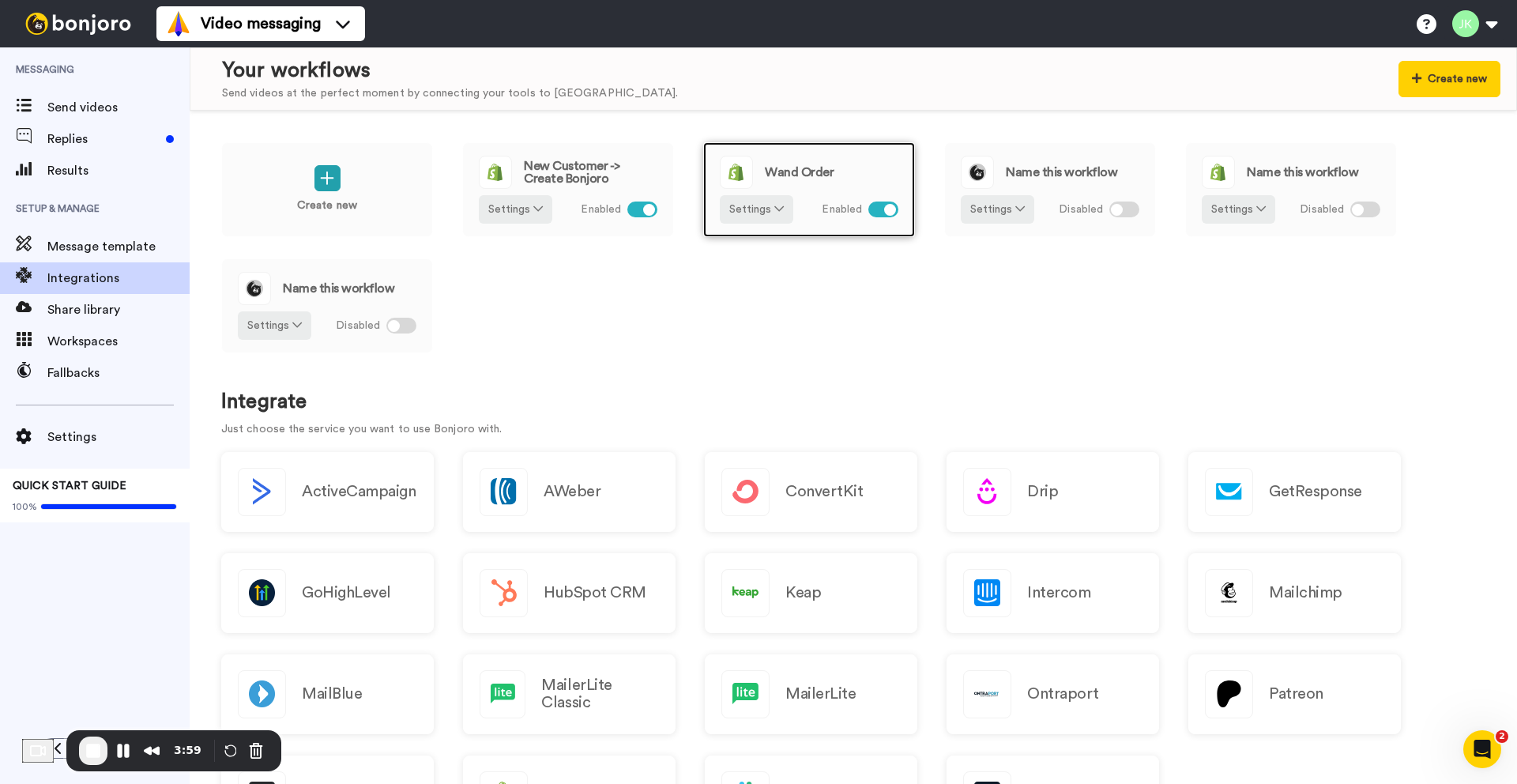
click at [901, 209] on div "Wand Order Settings Enabled" at bounding box center [808, 190] width 212 height 95
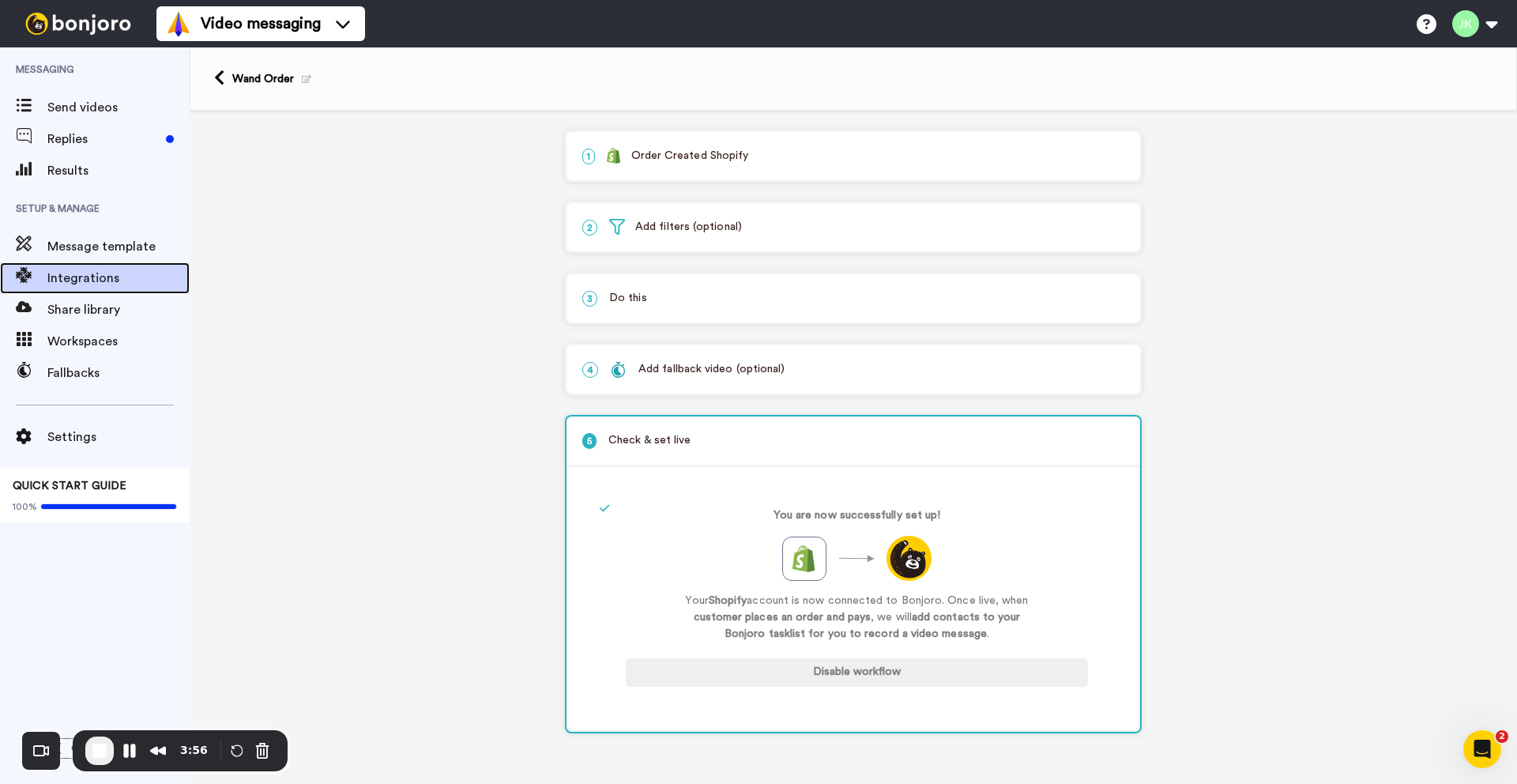
click at [101, 282] on span "Integrations" at bounding box center [118, 278] width 143 height 19
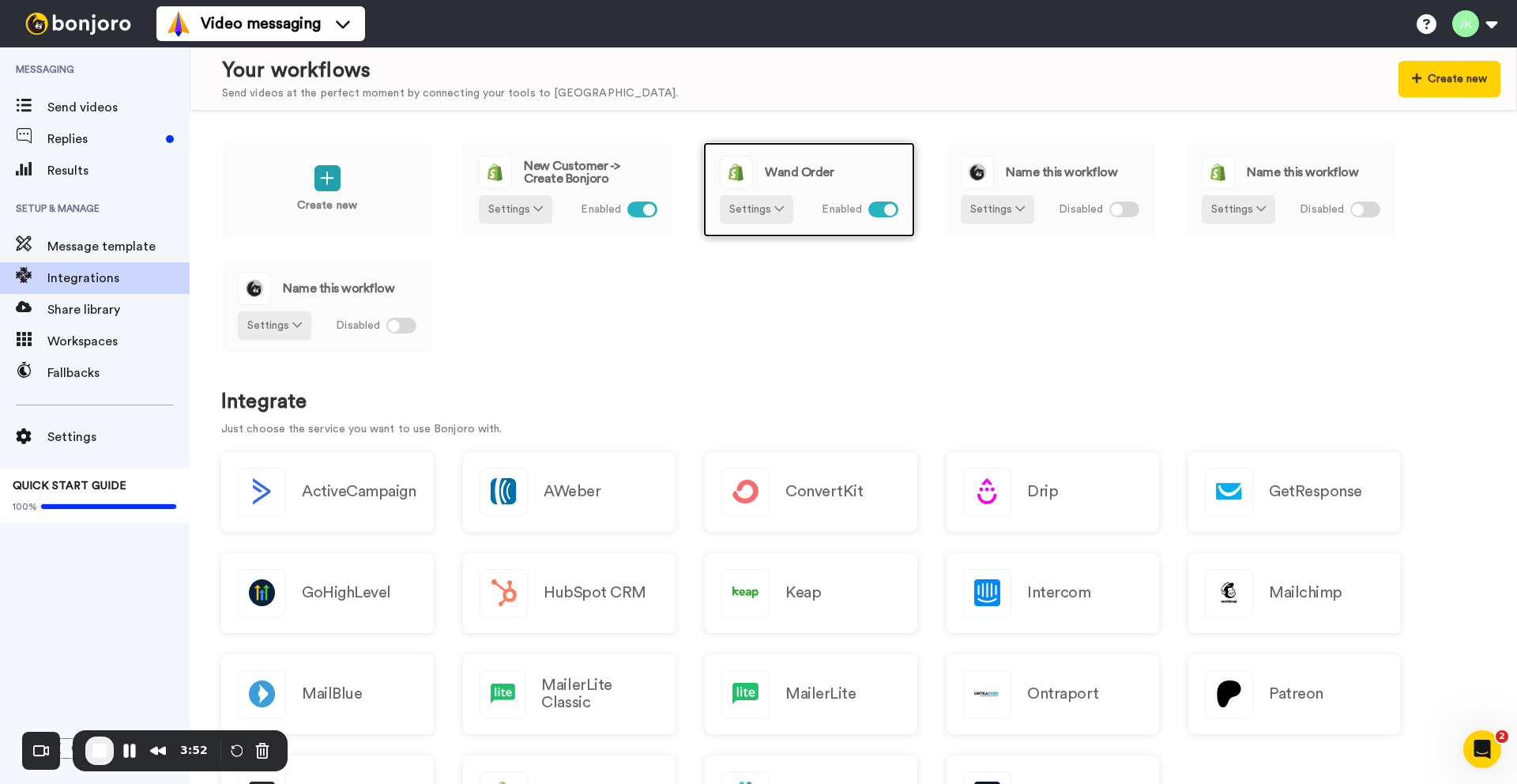
click at [891, 206] on div at bounding box center [890, 210] width 12 height 12
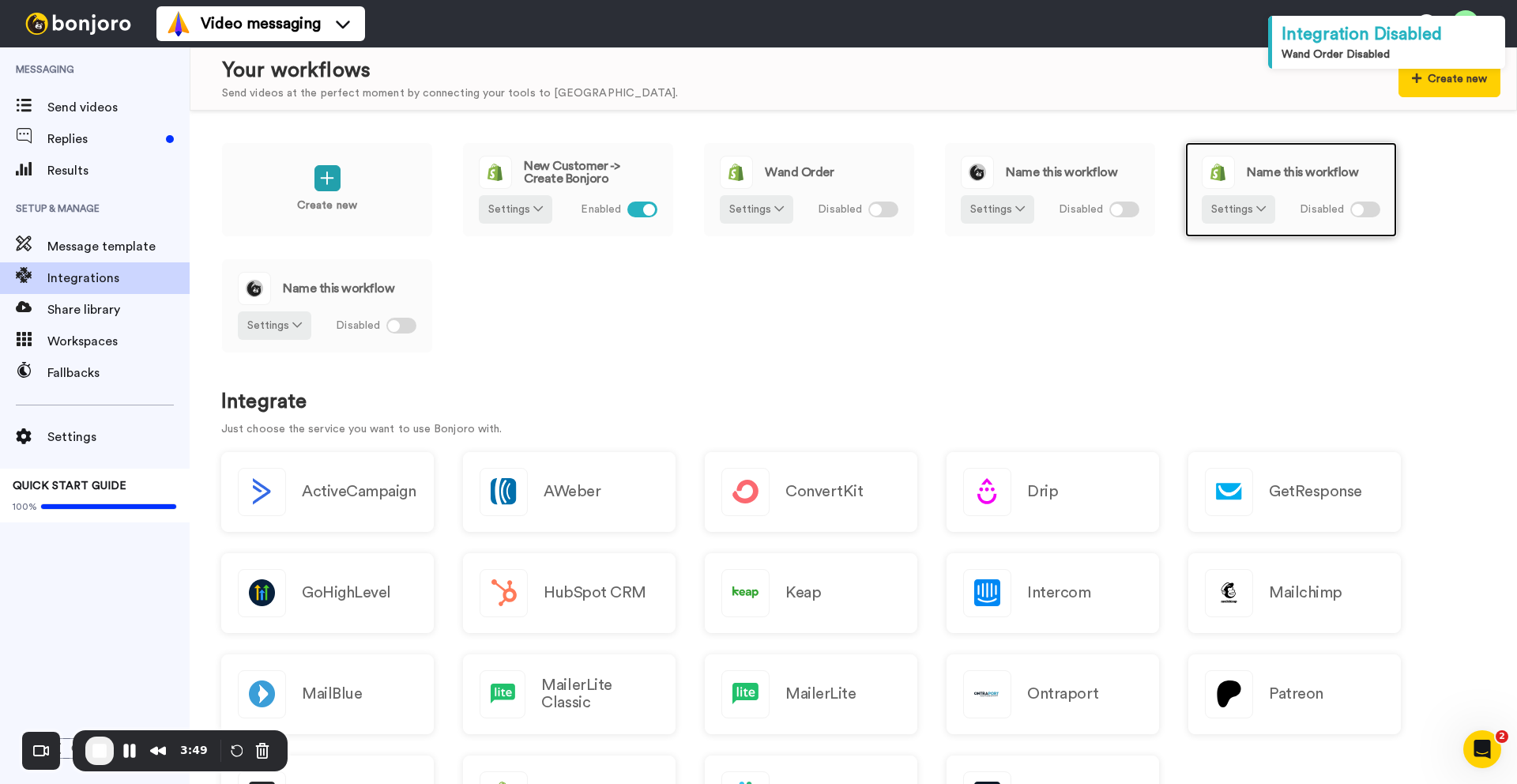
click at [1279, 171] on span "Name this workflow" at bounding box center [1302, 172] width 111 height 13
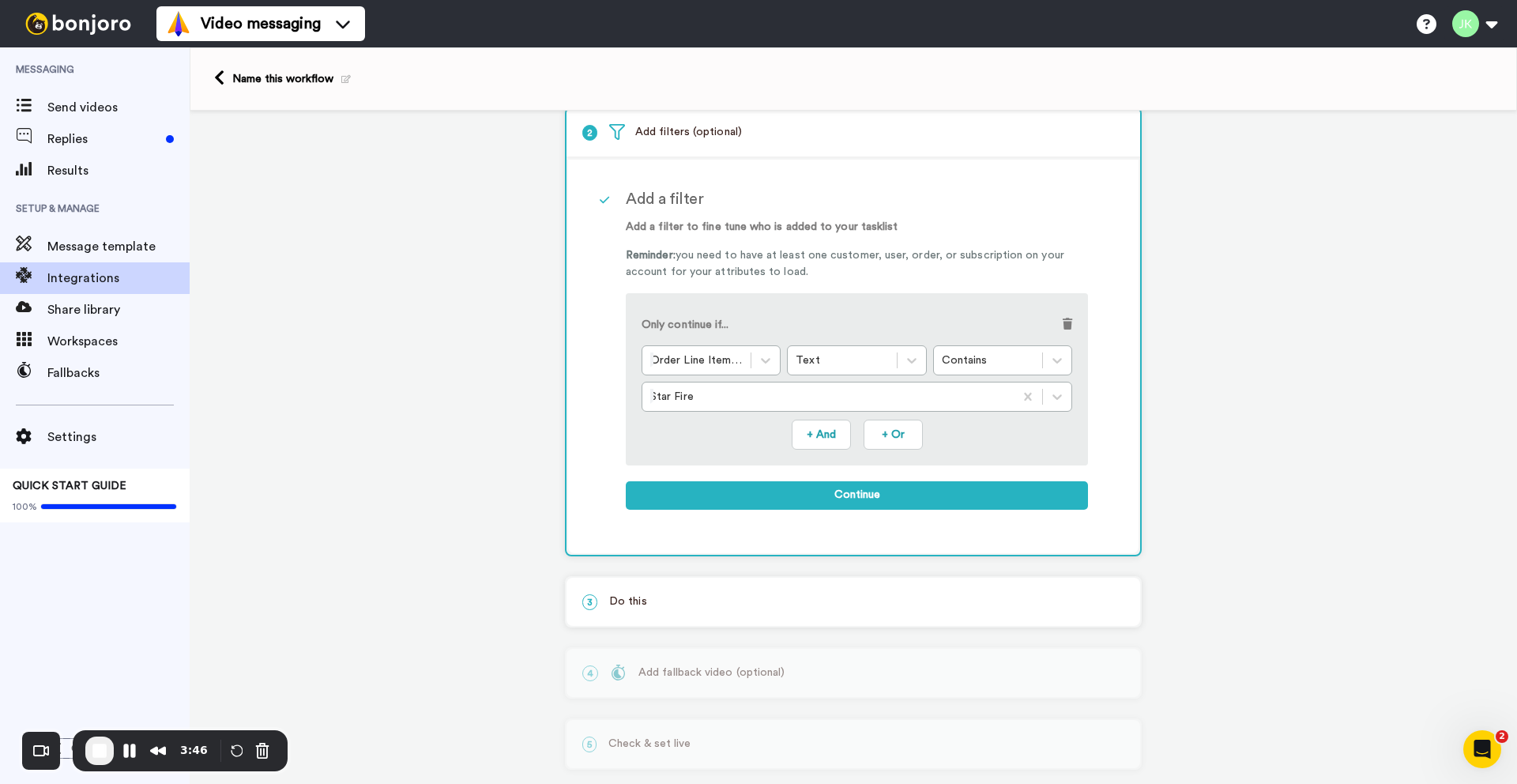
scroll to position [92, 0]
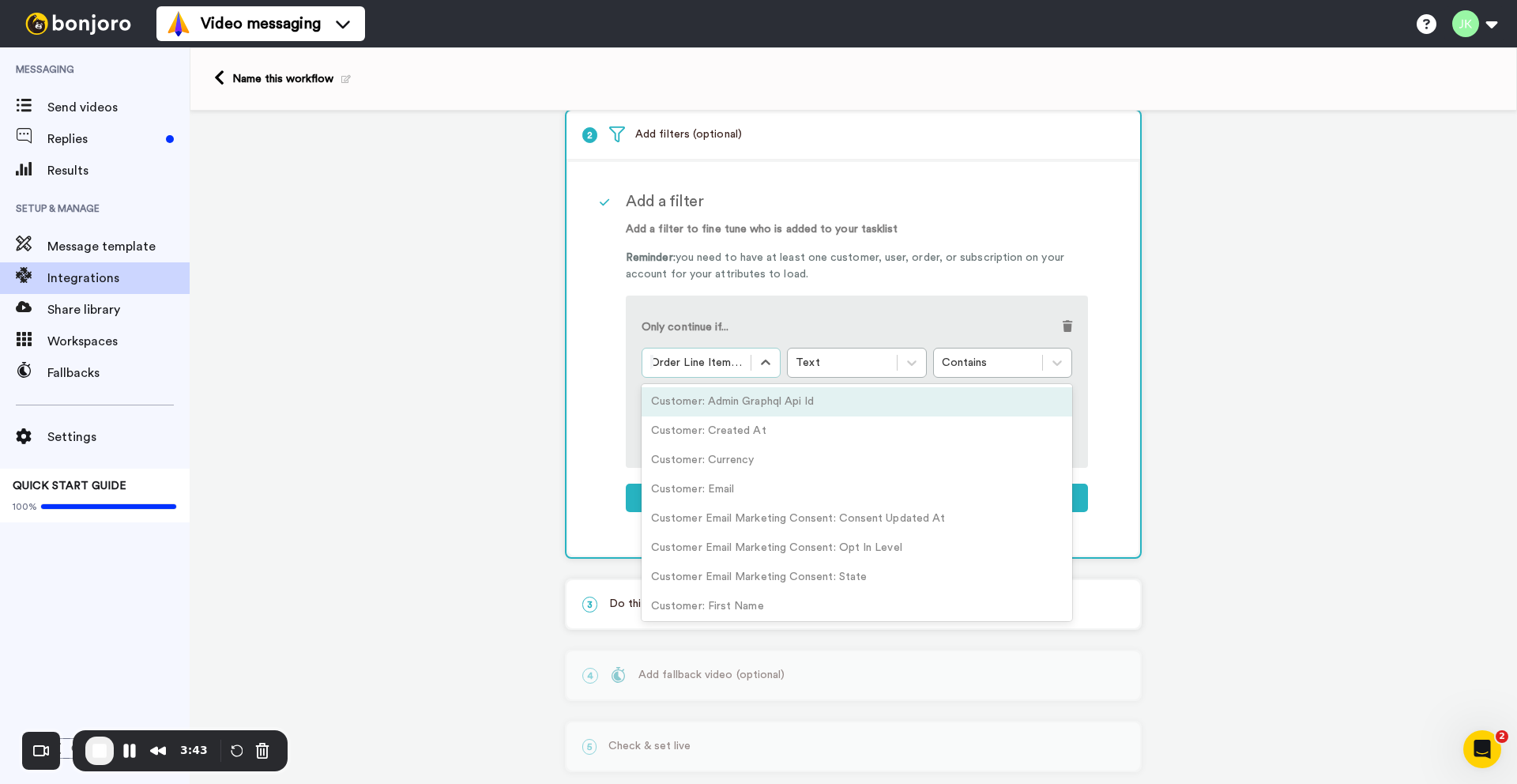
click at [713, 362] on div at bounding box center [696, 363] width 92 height 19
click at [1065, 327] on span at bounding box center [1068, 326] width 9 height 11
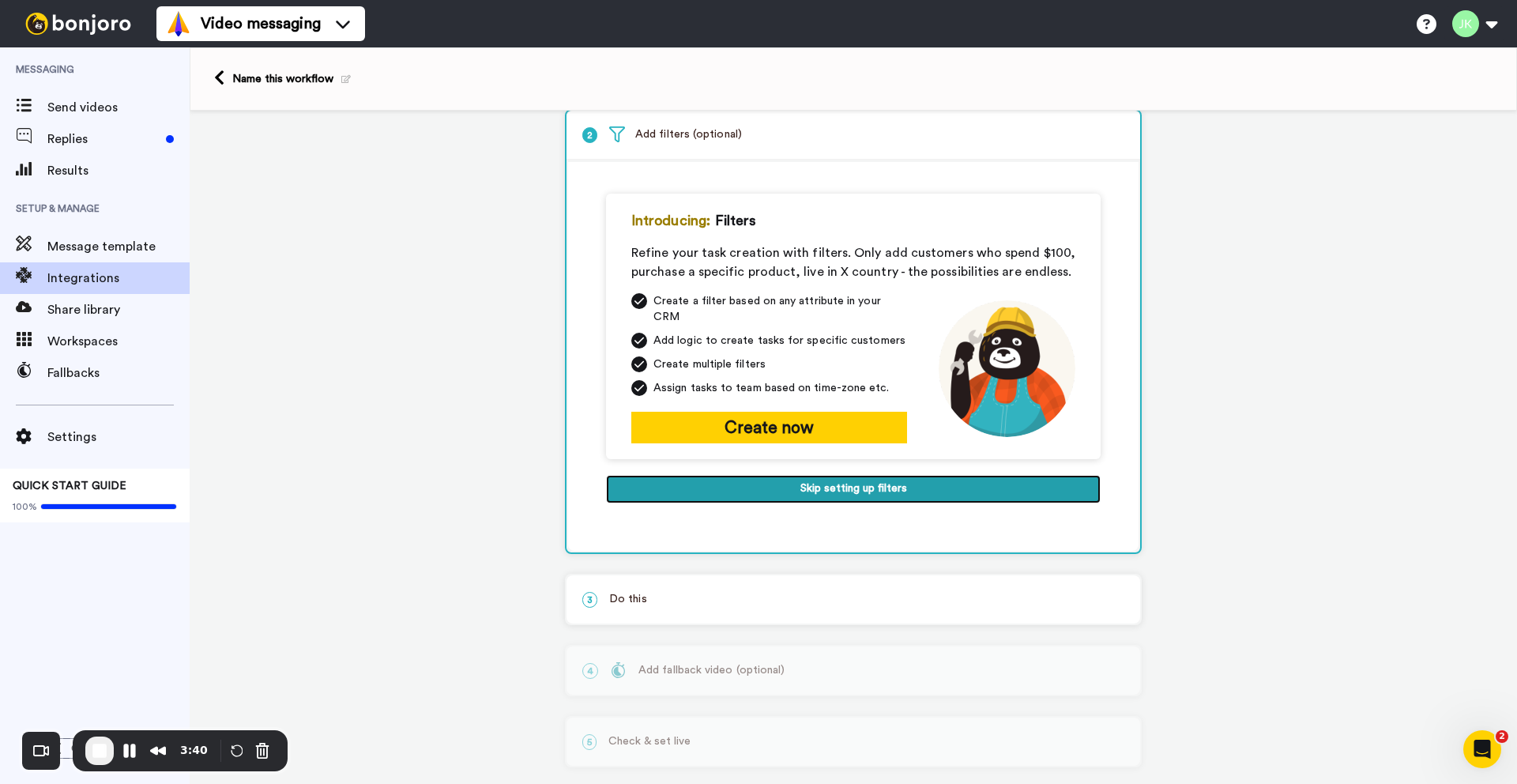
click at [810, 482] on button "Skip setting up filters" at bounding box center [853, 488] width 495 height 29
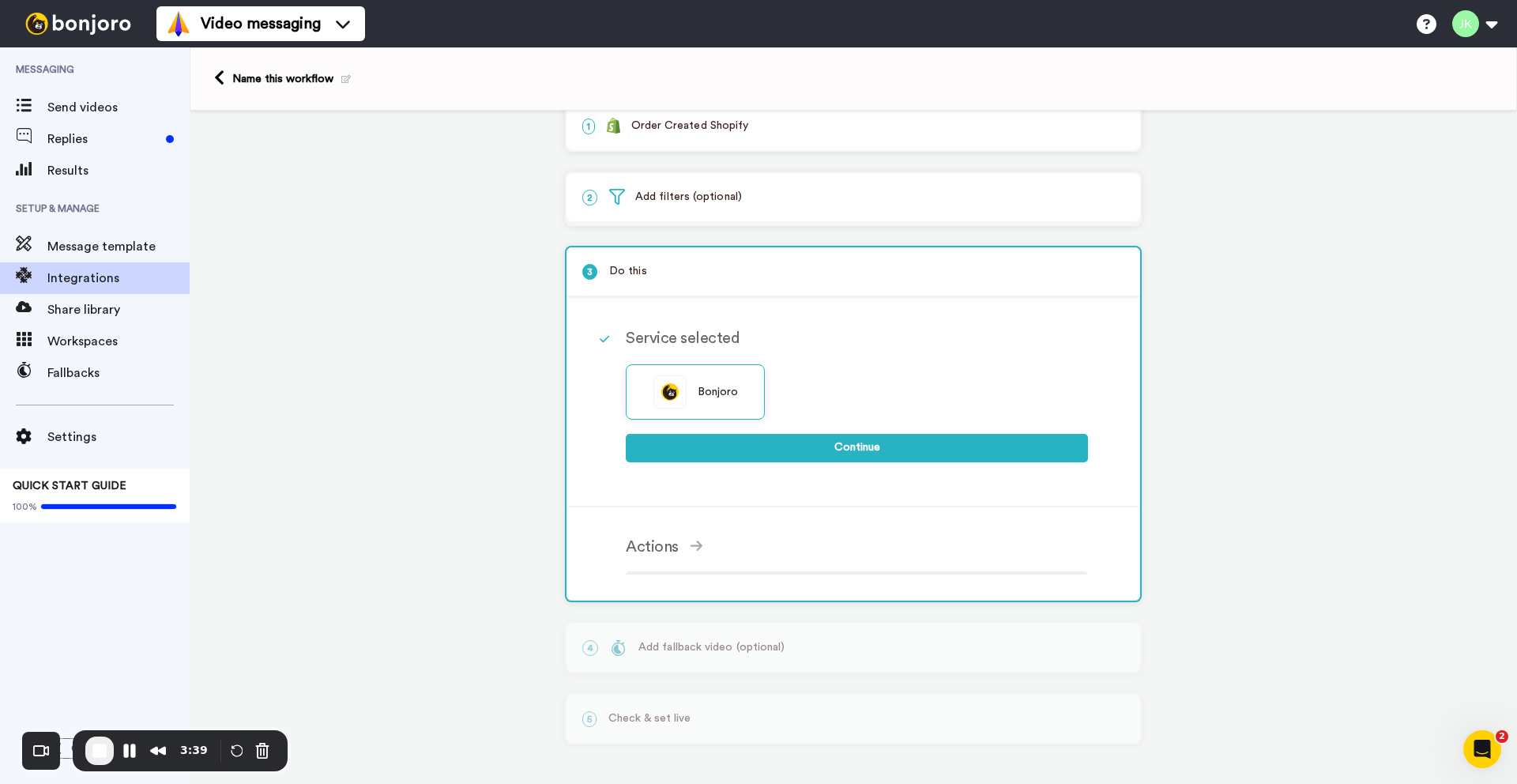
scroll to position [17, 0]
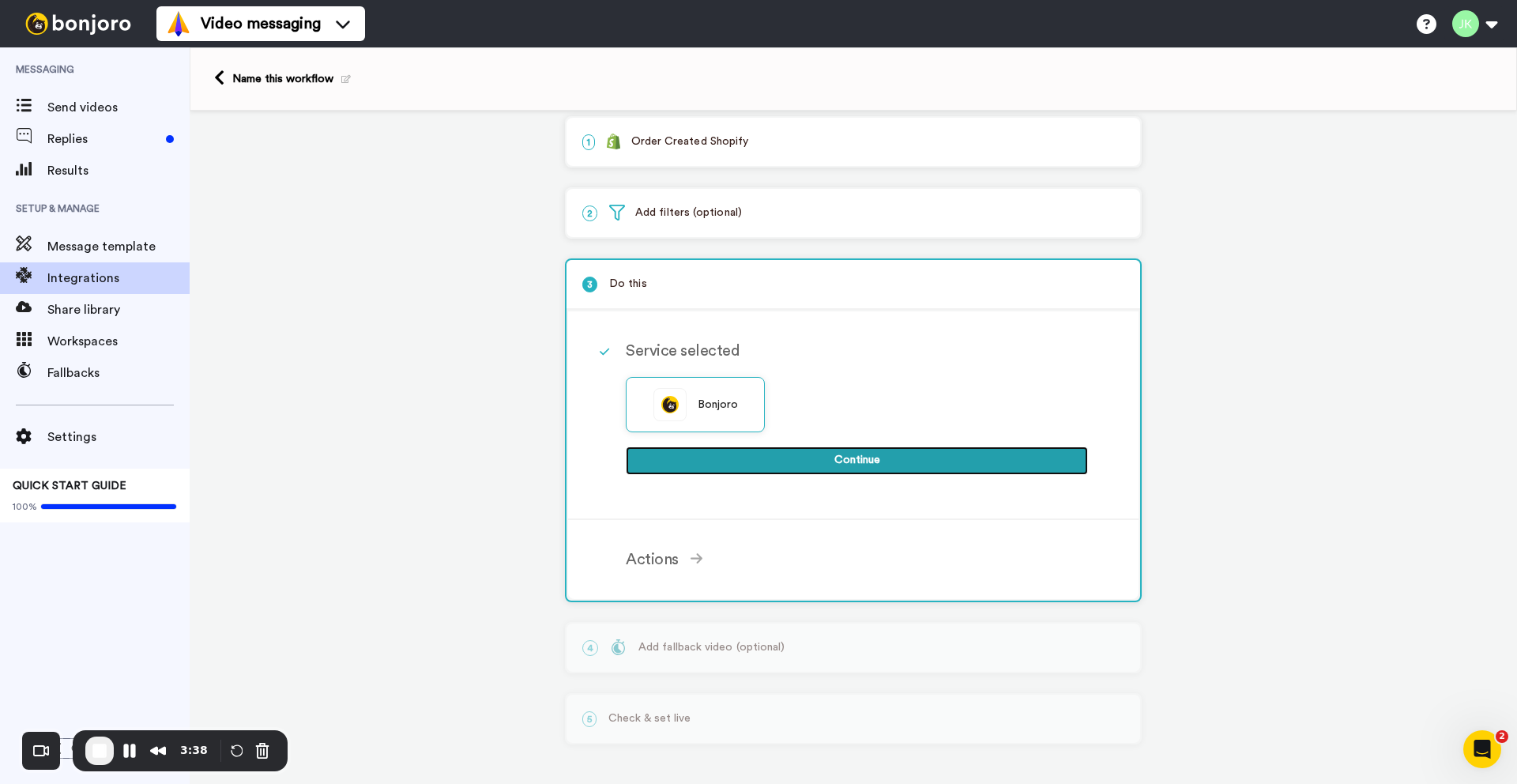
click at [767, 454] on button "Continue" at bounding box center [857, 461] width 462 height 29
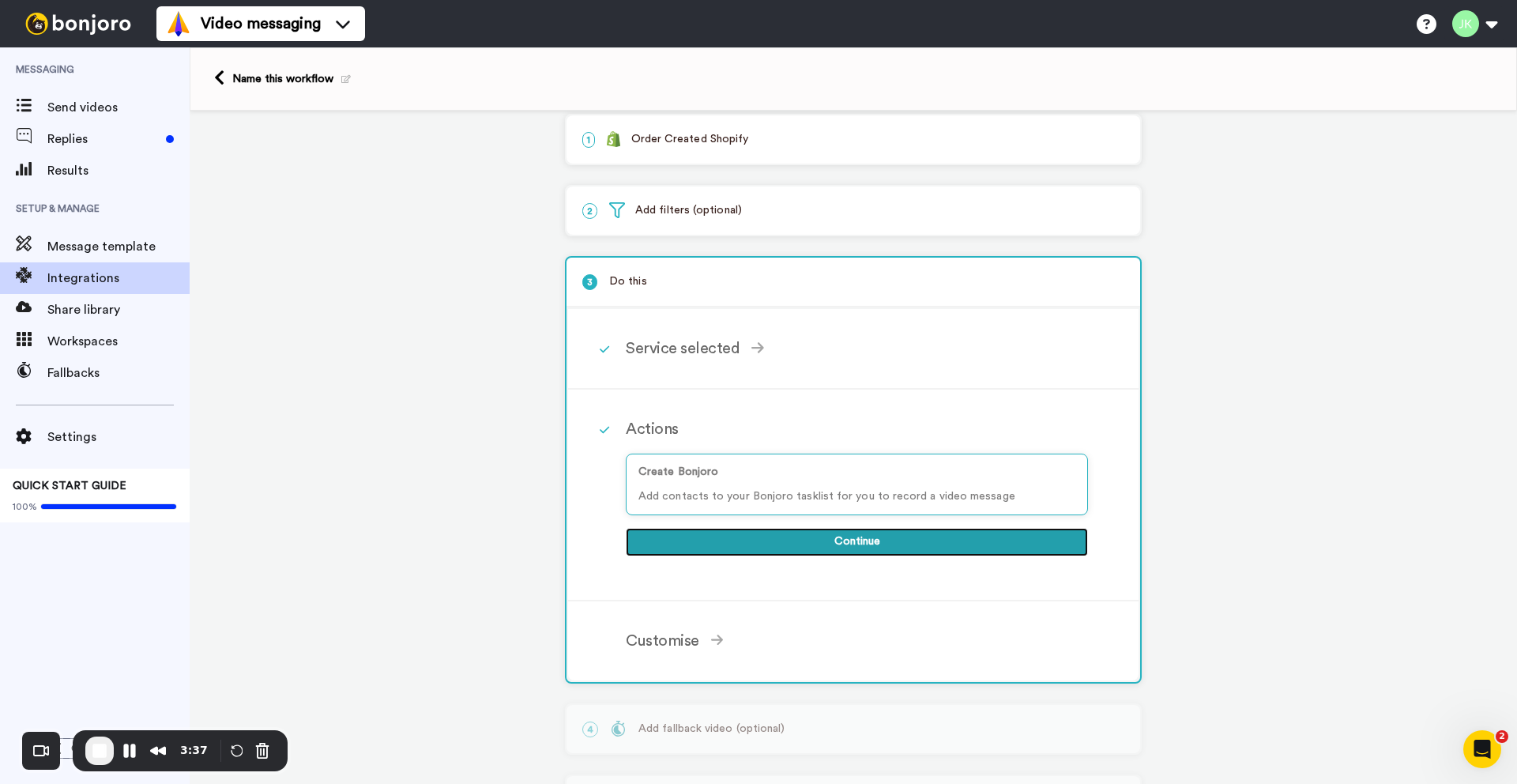
click at [779, 537] on button "Continue" at bounding box center [857, 542] width 462 height 29
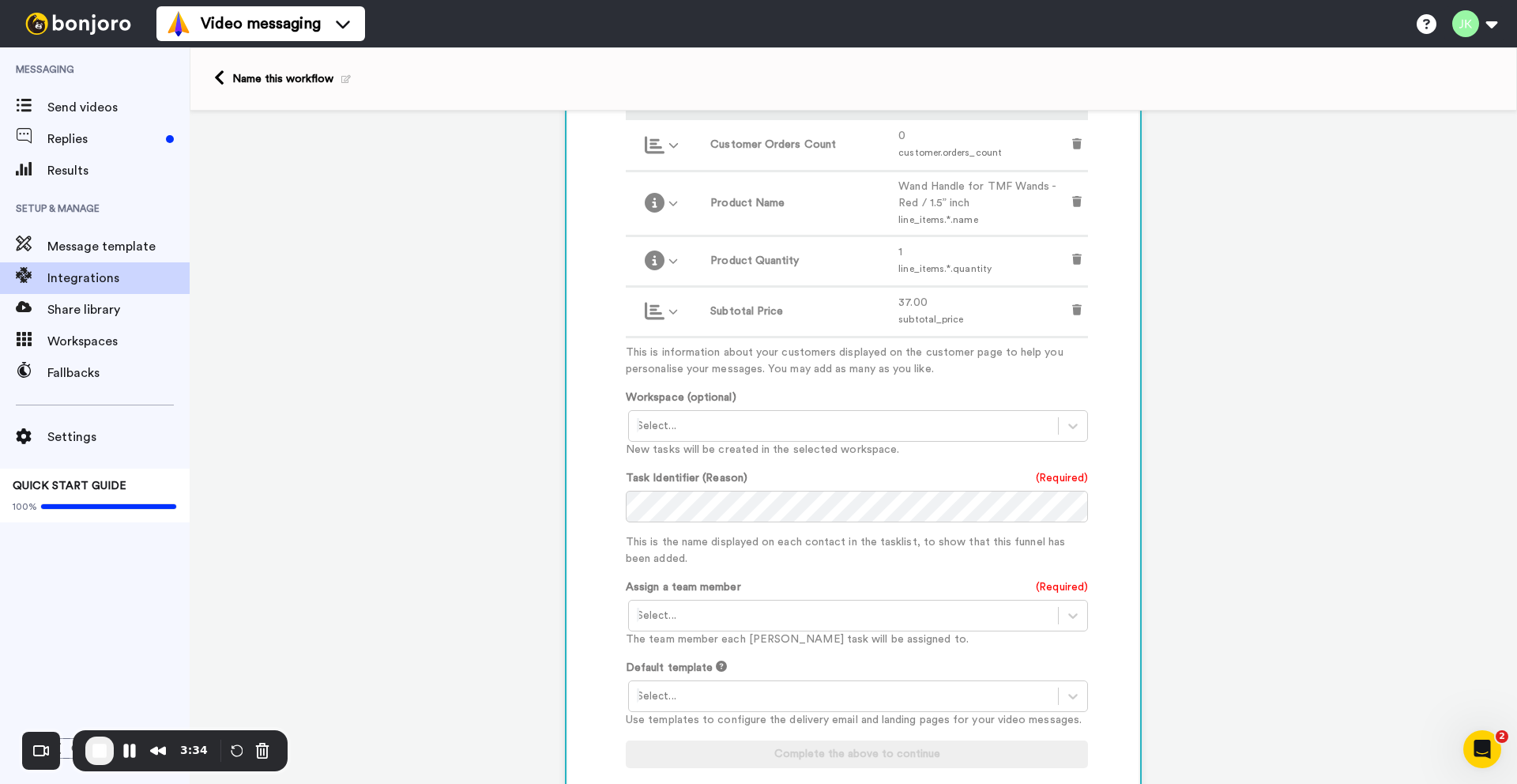
scroll to position [565, 0]
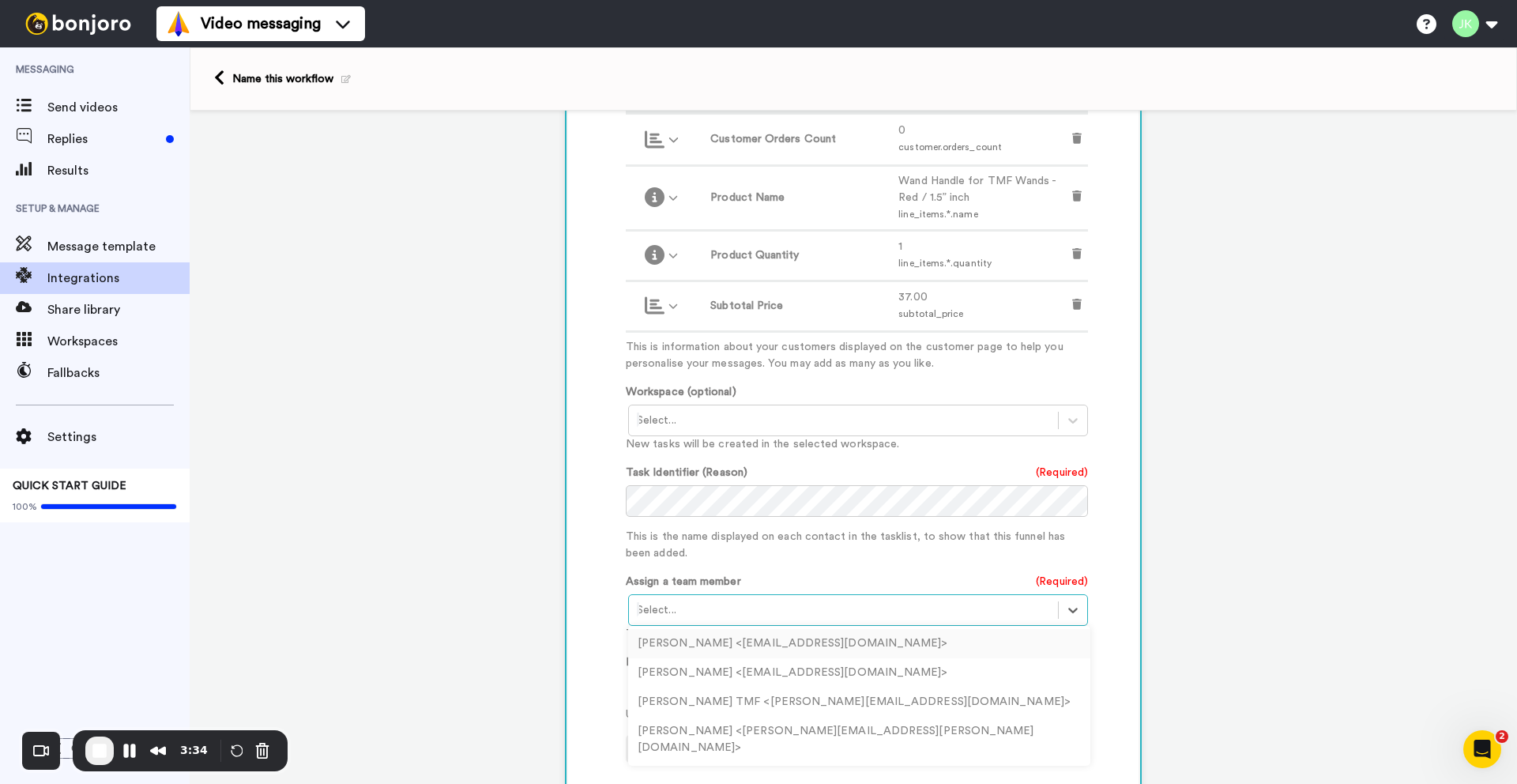
click at [782, 612] on div at bounding box center [843, 610] width 413 height 19
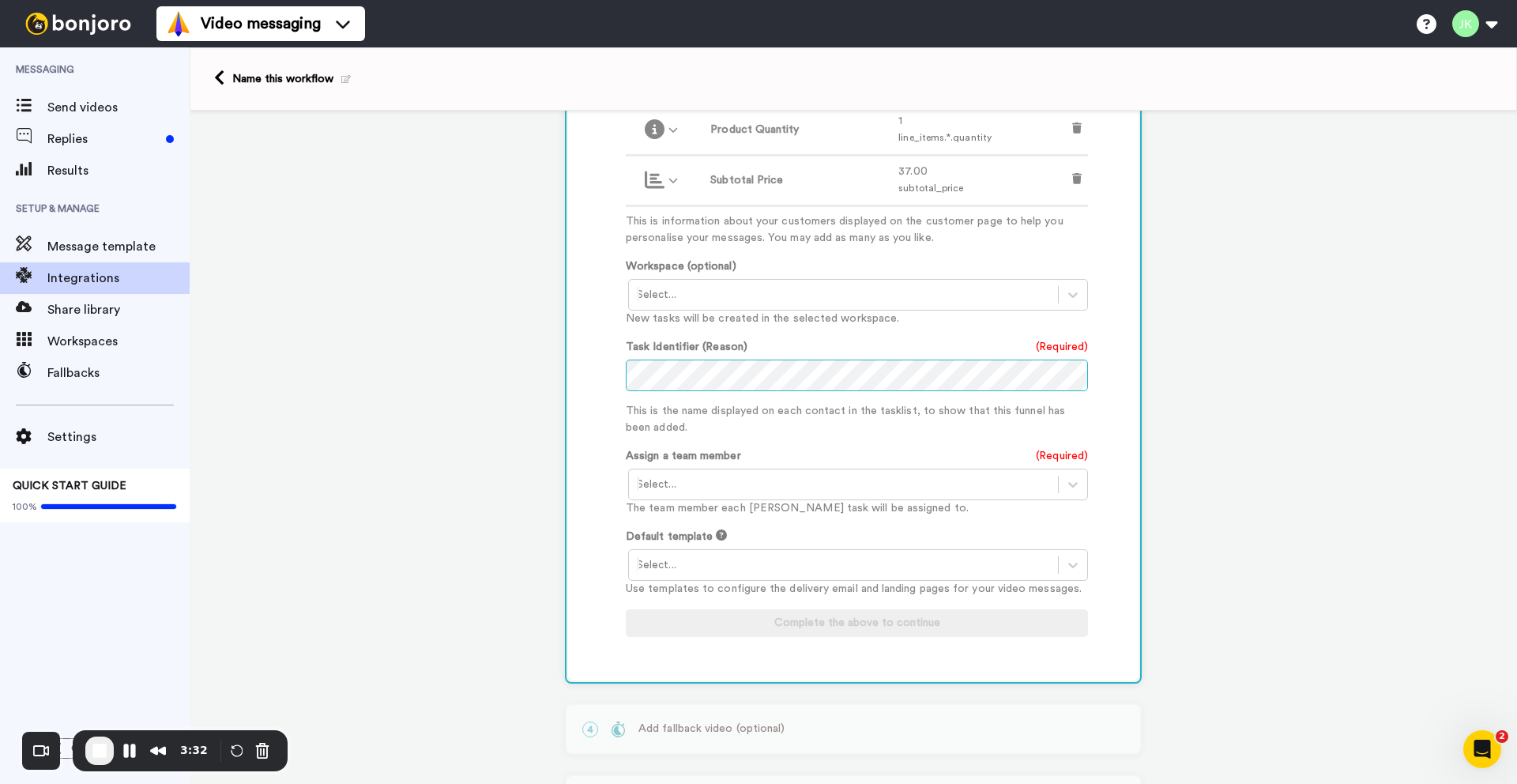
scroll to position [693, 0]
click at [754, 489] on div at bounding box center [843, 482] width 413 height 19
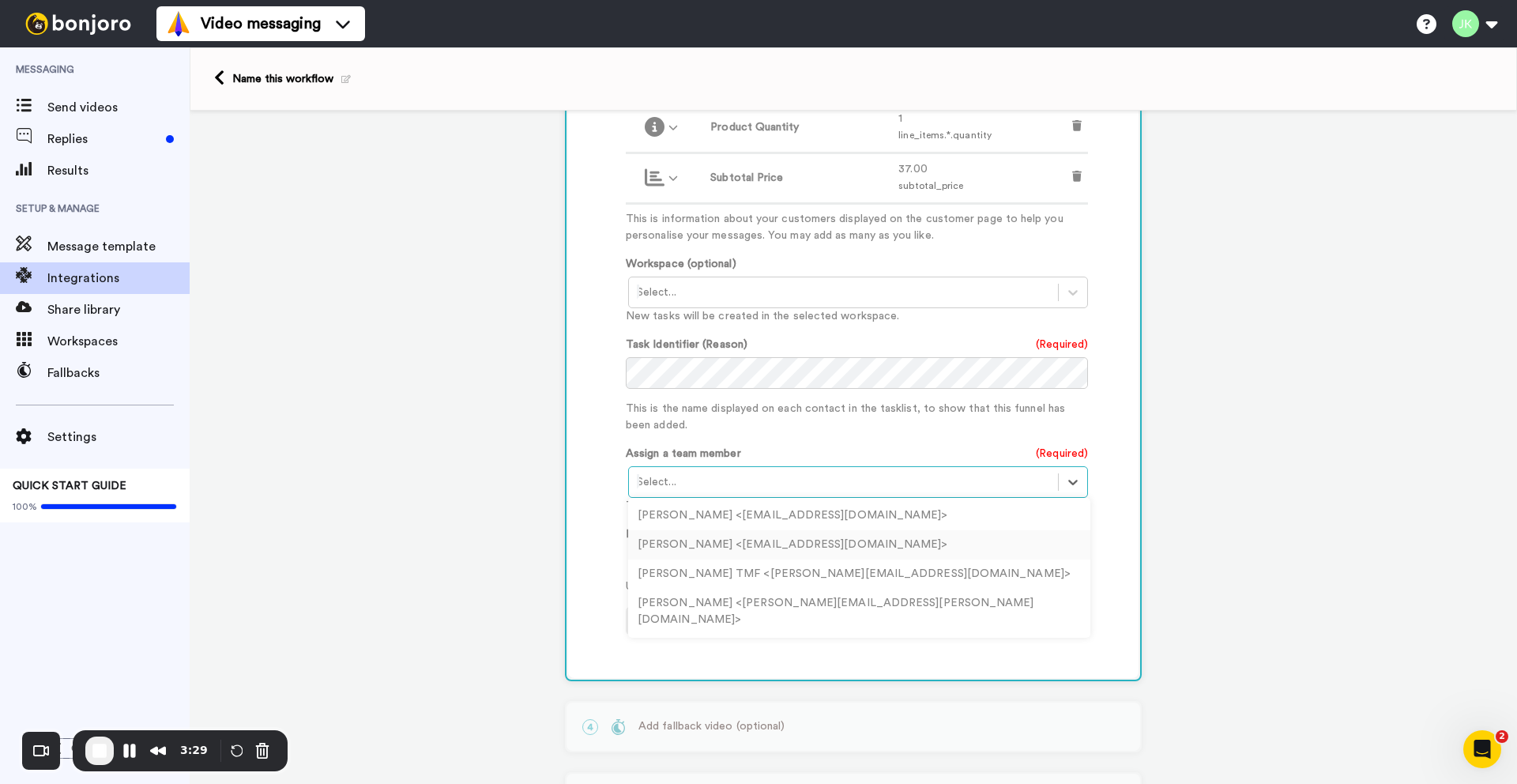
click at [744, 544] on div "Jacob K <team@truckmountforums.com>" at bounding box center [860, 544] width 462 height 29
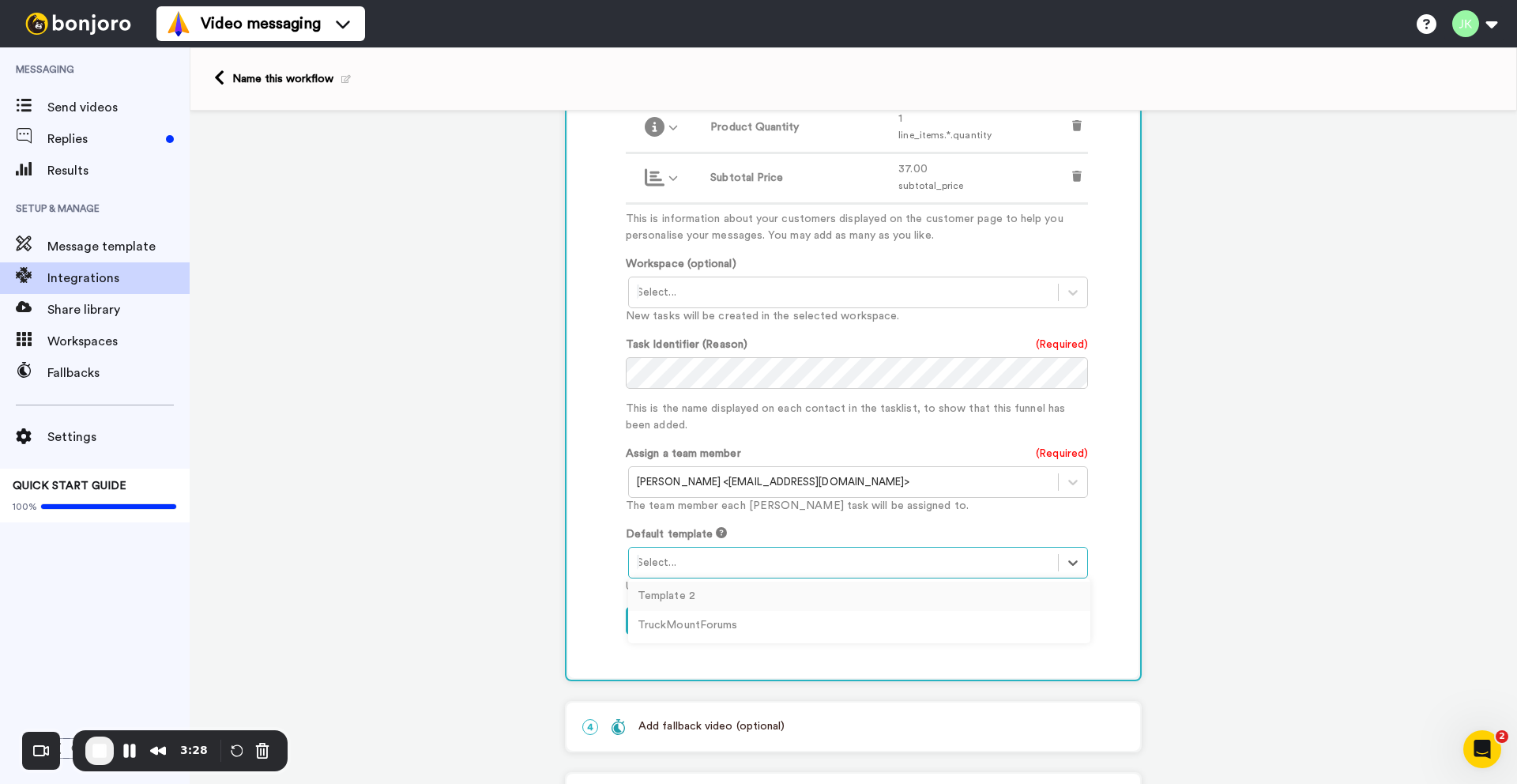
click at [738, 570] on div at bounding box center [843, 562] width 413 height 19
click at [737, 628] on div "TruckMountForums" at bounding box center [860, 625] width 462 height 29
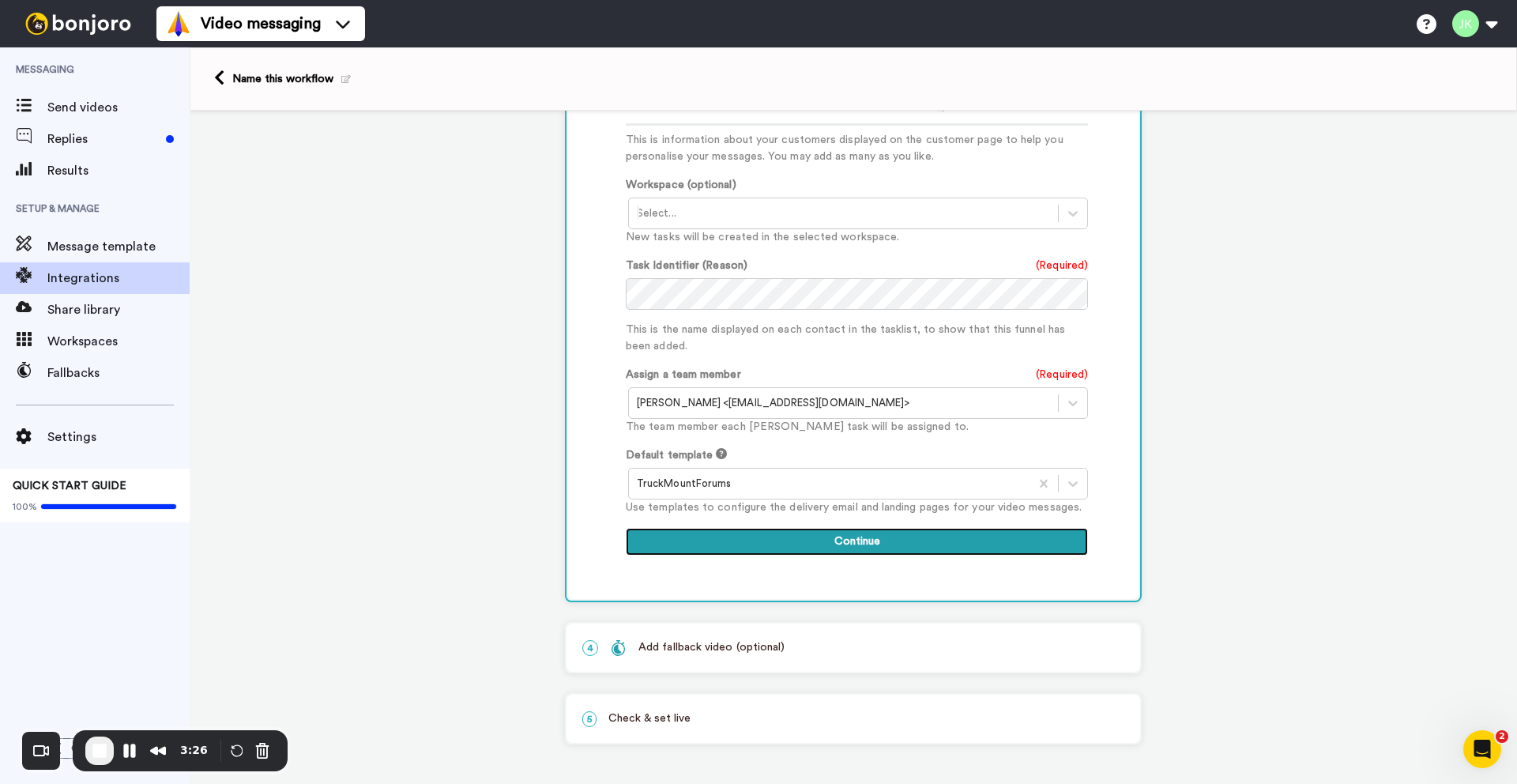
click at [765, 550] on button "Continue" at bounding box center [857, 542] width 462 height 29
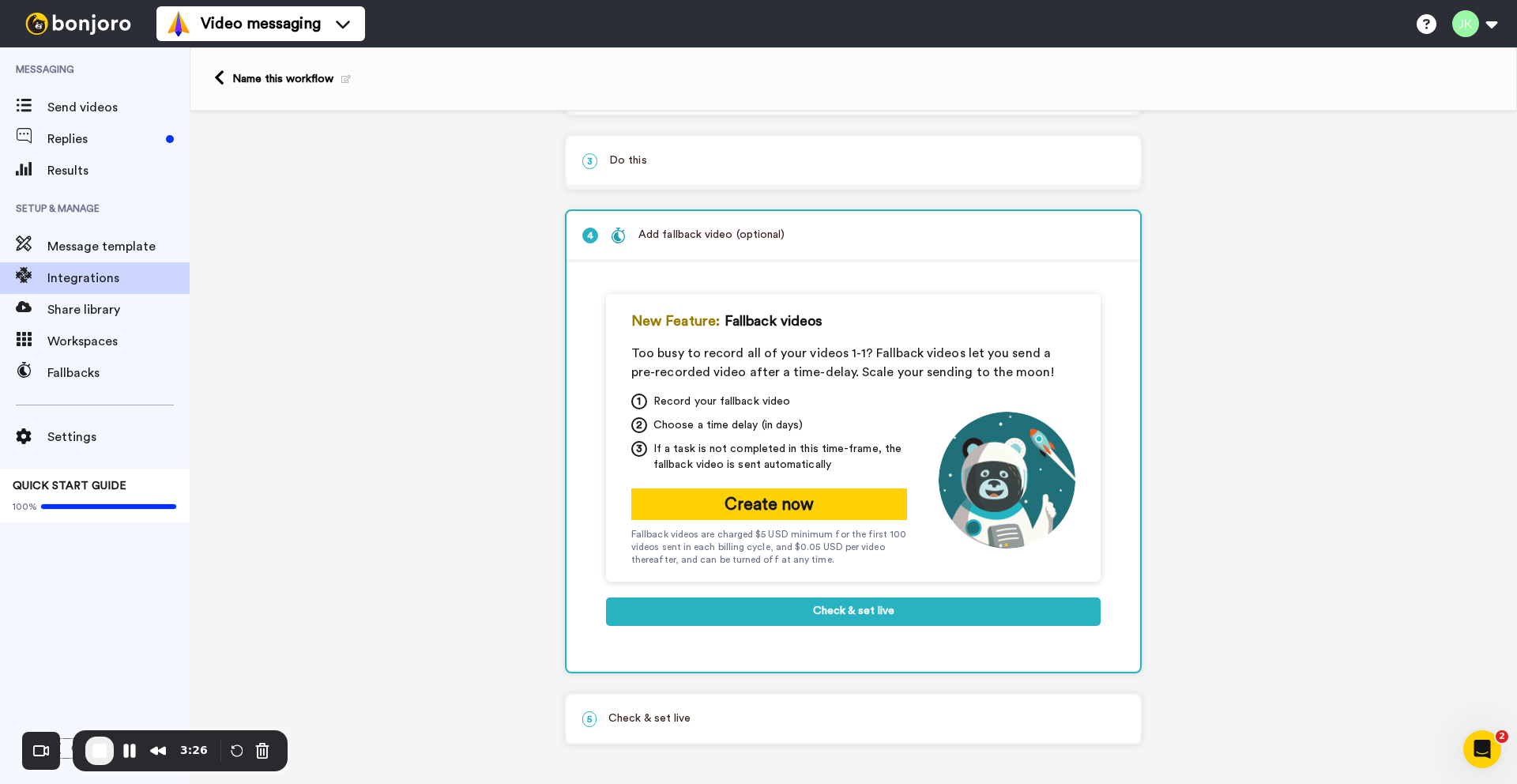
scroll to position [140, 0]
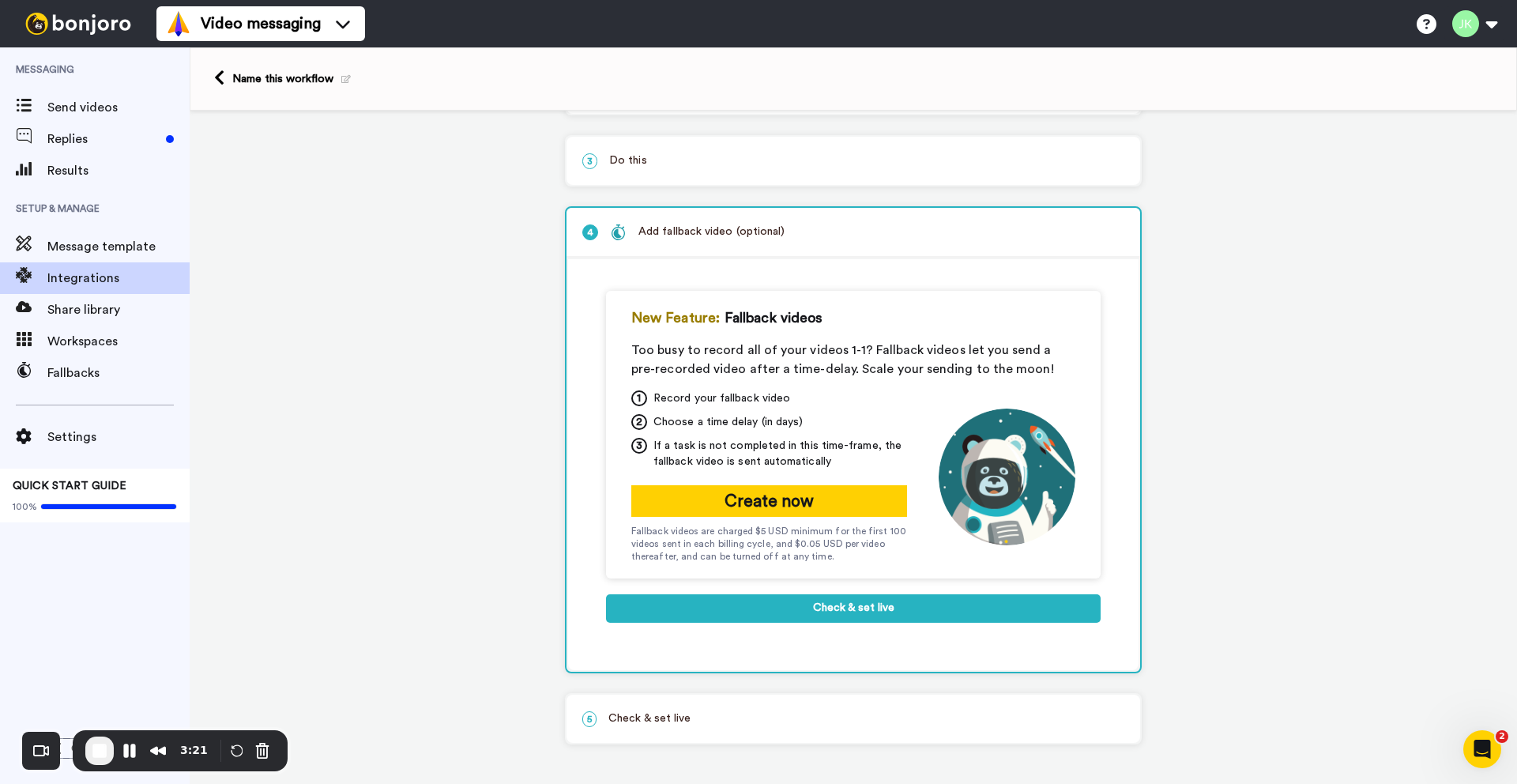
click at [676, 717] on p "5 Check & set live" at bounding box center [853, 719] width 542 height 17
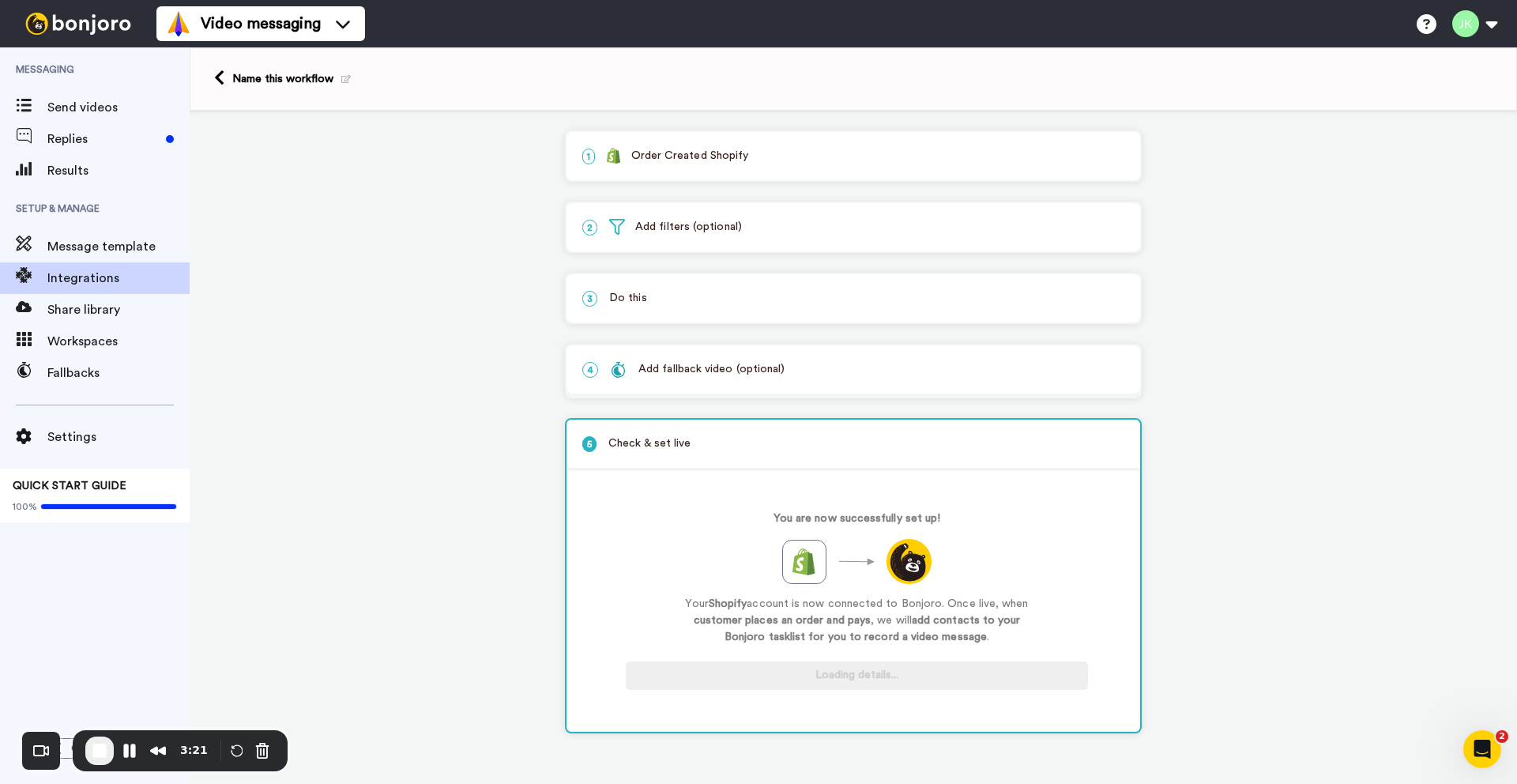
scroll to position [0, 0]
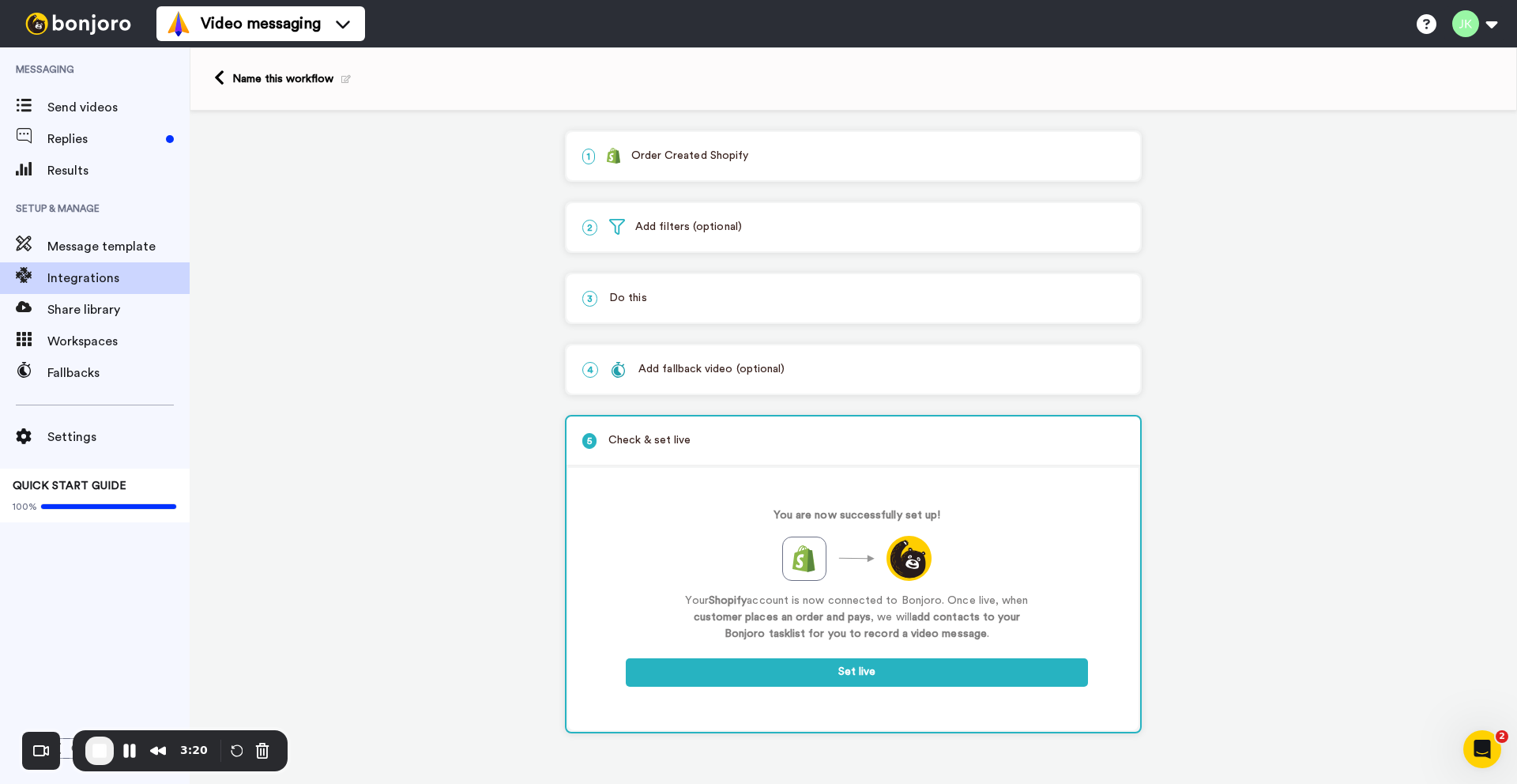
click at [862, 627] on p "Your Shopify account is now connected to Bonjoro. Once live, when customer plac…" at bounding box center [858, 617] width 364 height 49
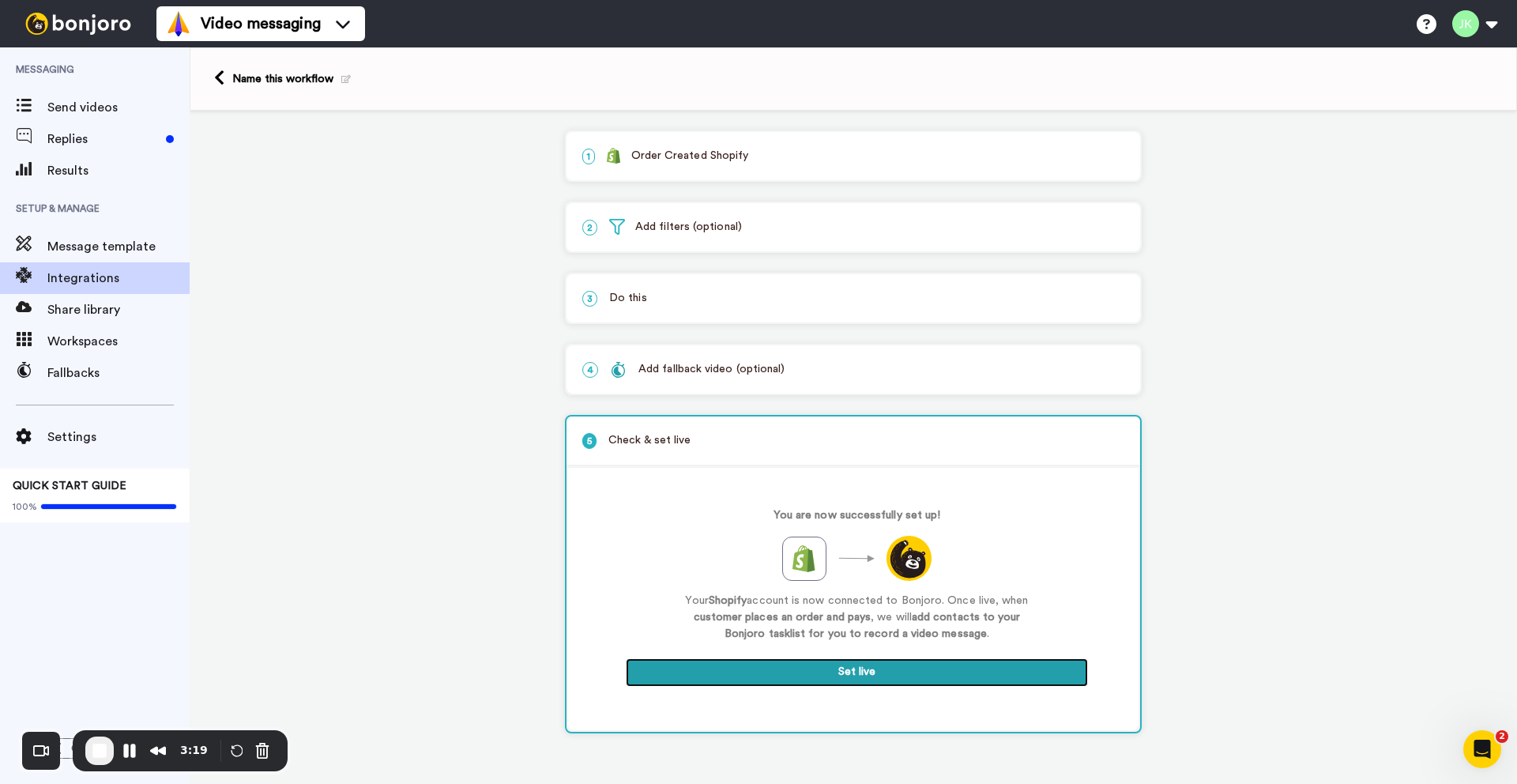
click at [863, 678] on button "Set live" at bounding box center [857, 672] width 462 height 29
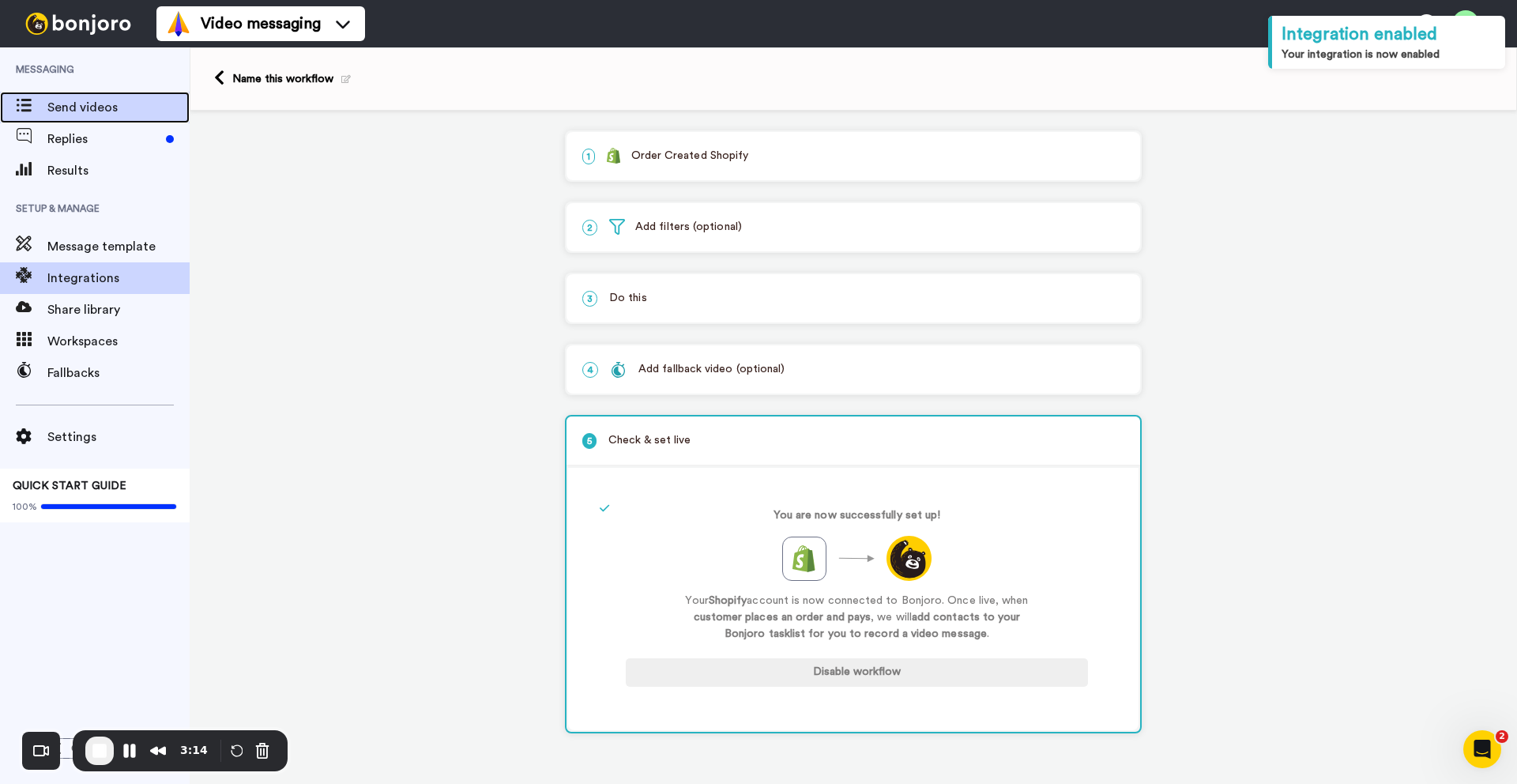
click at [77, 117] on span "Send videos" at bounding box center [118, 107] width 143 height 19
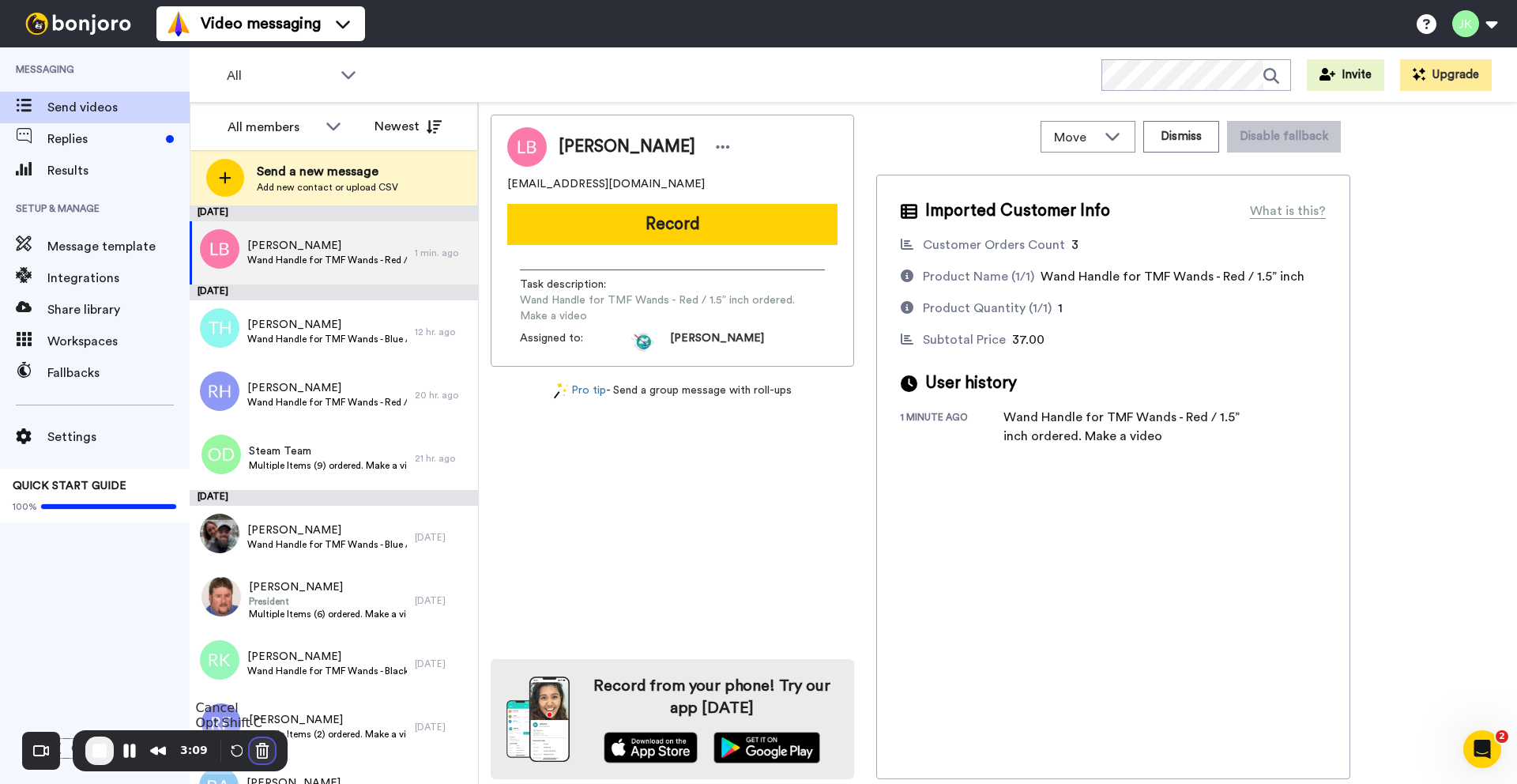
click at [257, 747] on button "Cancel Recording" at bounding box center [262, 750] width 25 height 25
